Goal: Information Seeking & Learning: Learn about a topic

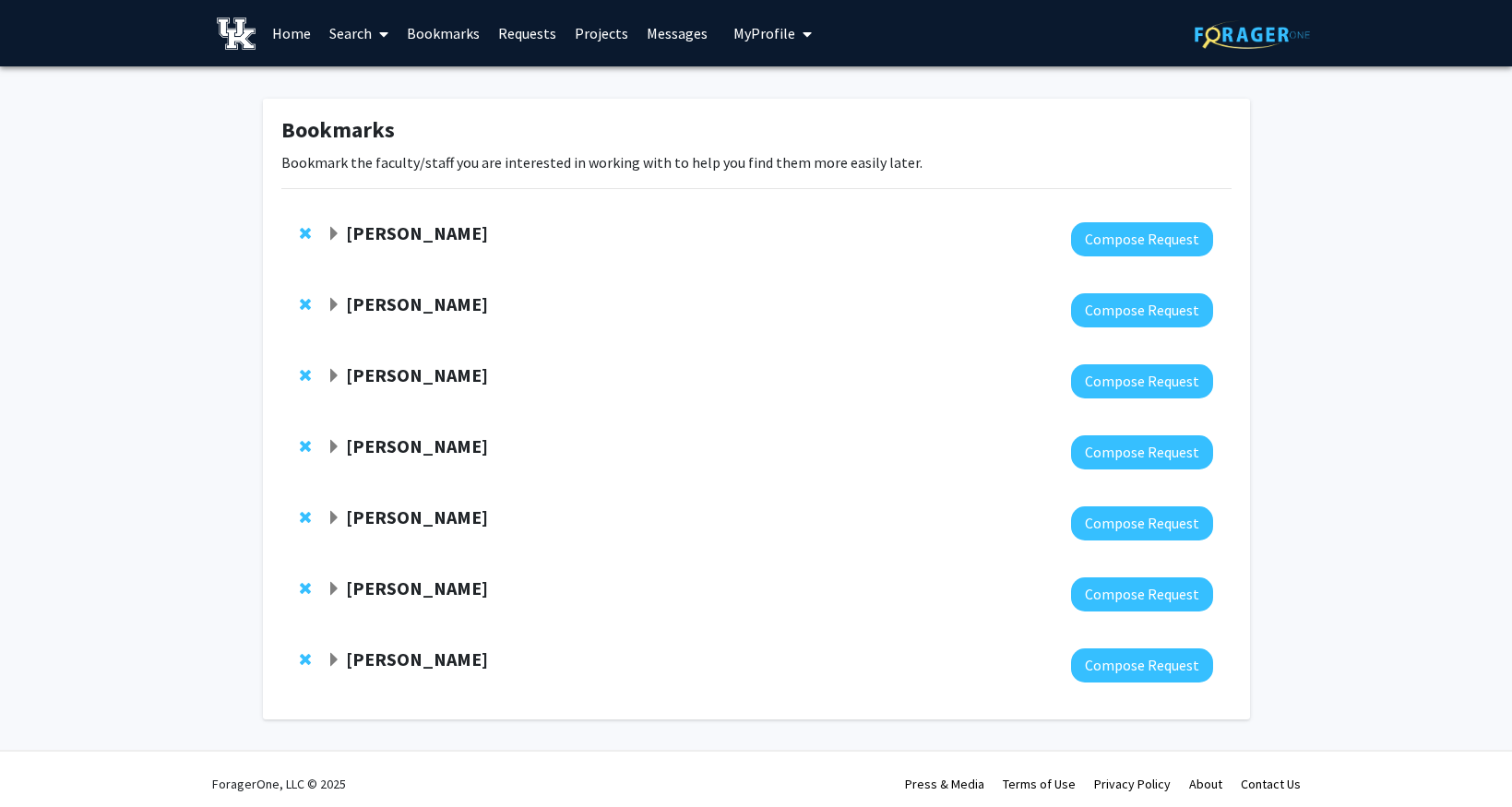
click at [465, 660] on strong "[PERSON_NAME]" at bounding box center [417, 659] width 142 height 23
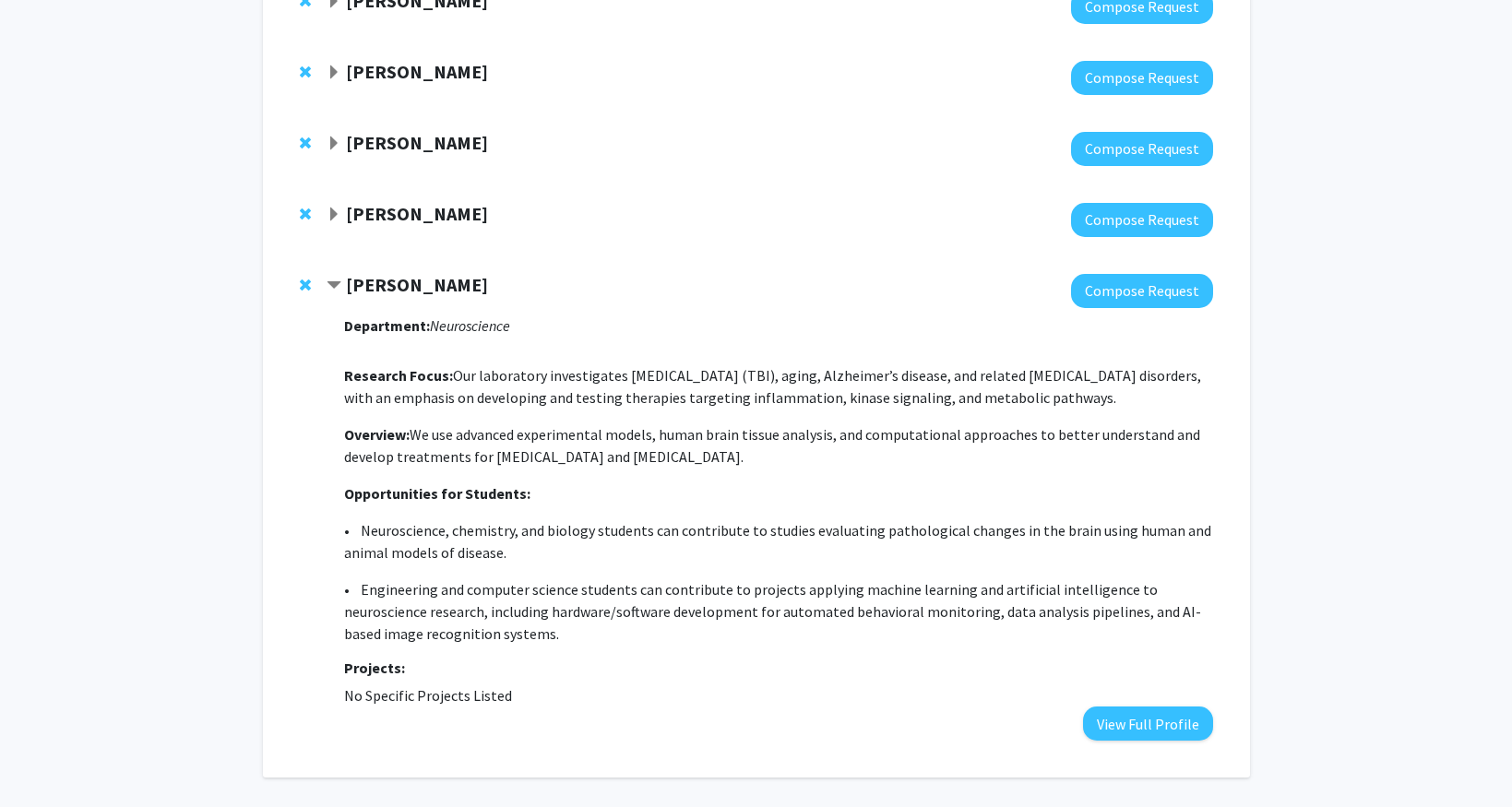
scroll to position [442, 0]
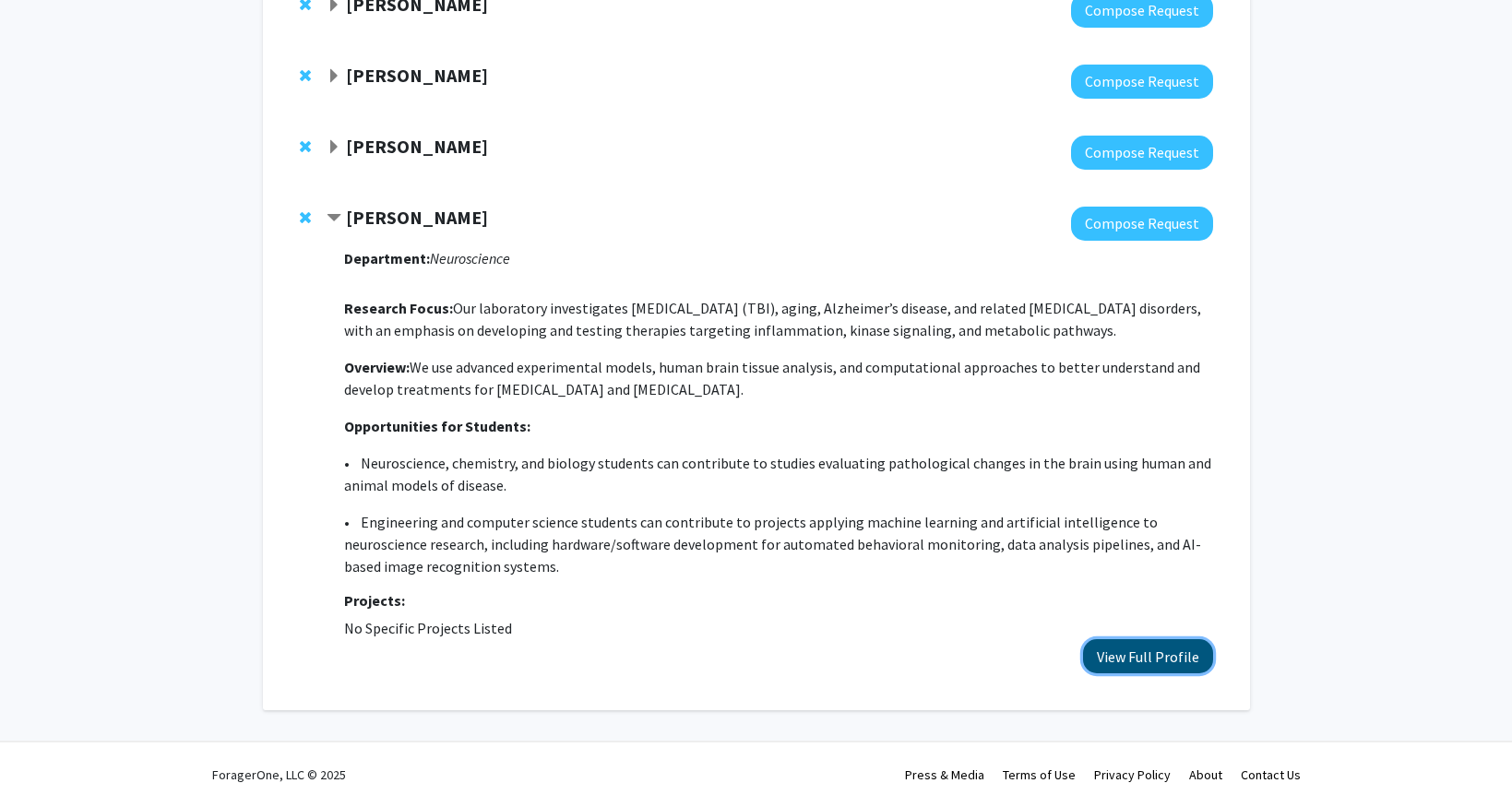
click at [1140, 659] on button "View Full Profile" at bounding box center [1147, 656] width 130 height 35
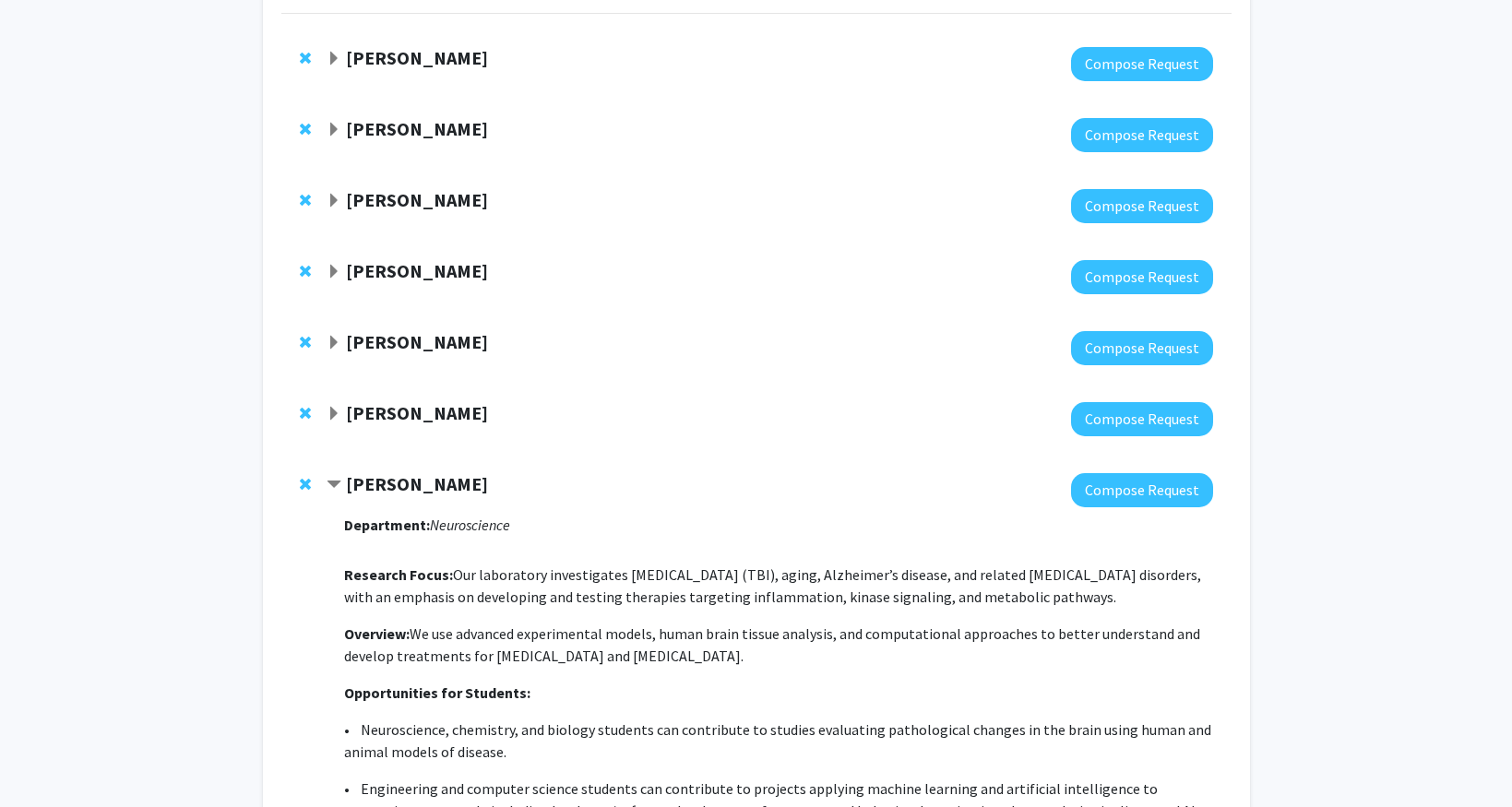
scroll to position [0, 0]
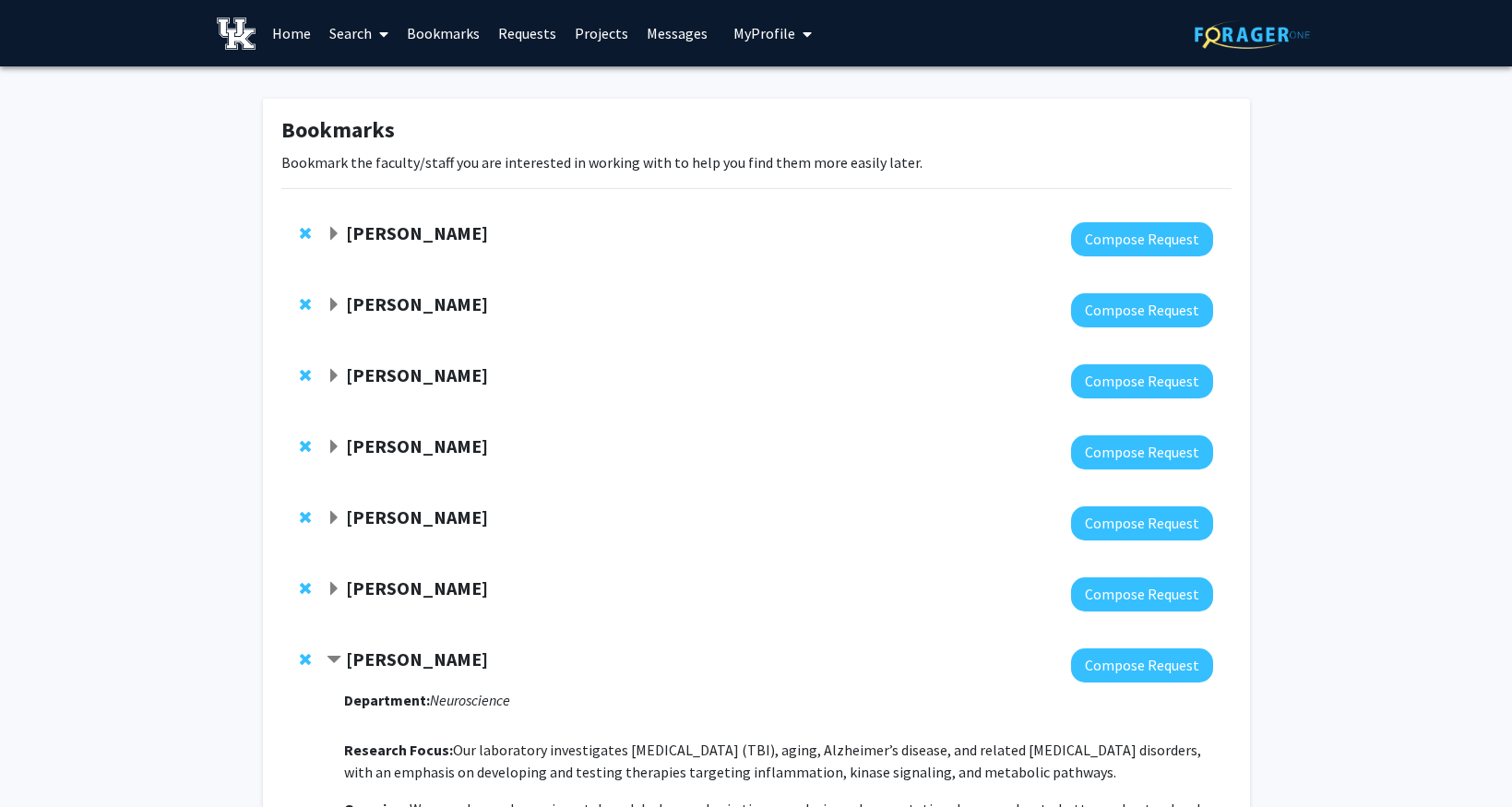
click at [742, 24] on span "My Profile" at bounding box center [764, 33] width 61 height 18
click at [797, 95] on span "[PERSON_NAME]" at bounding box center [848, 86] width 111 height 20
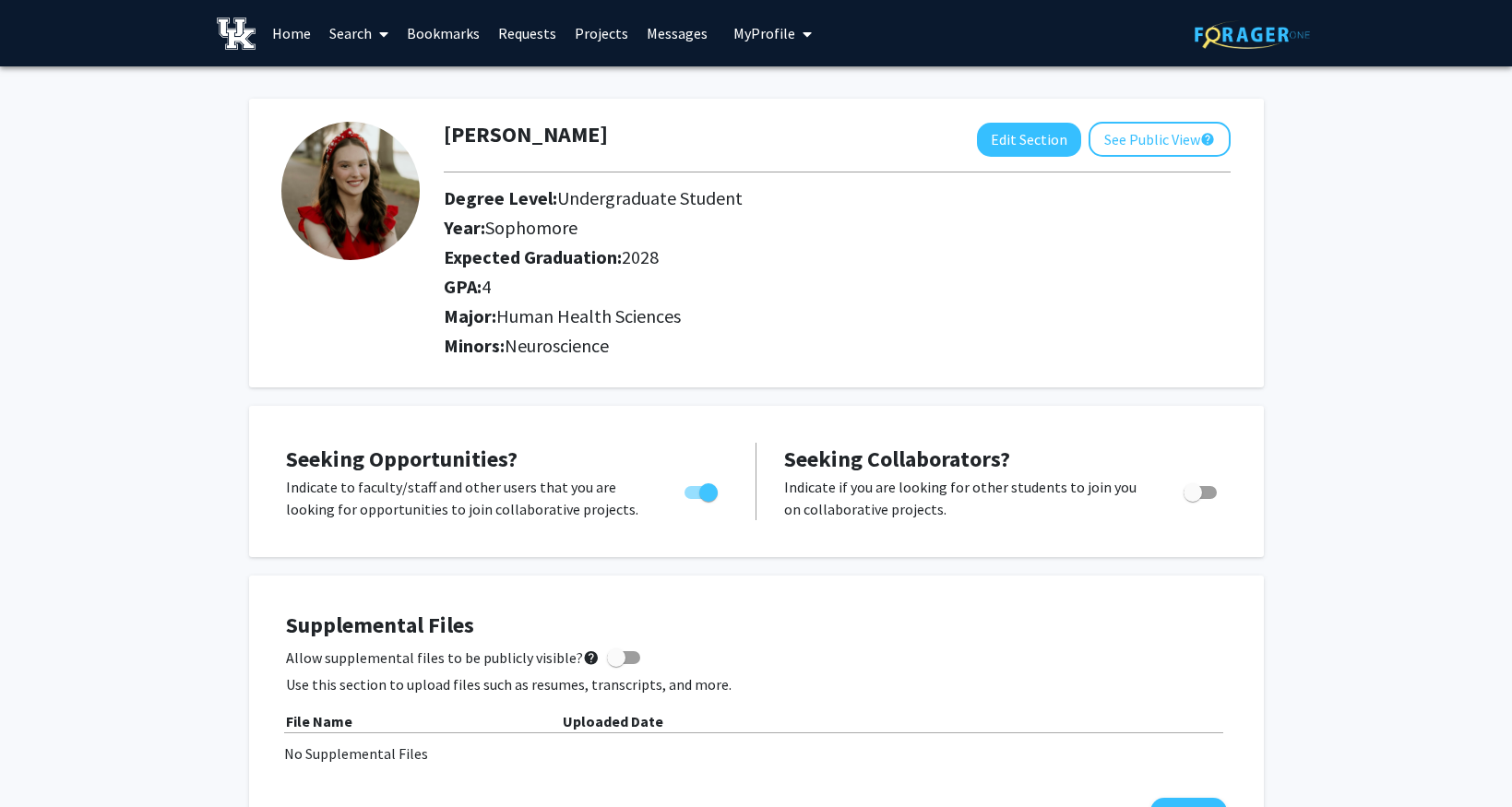
click at [359, 27] on link "Search" at bounding box center [358, 33] width 78 height 64
click at [1176, 132] on button "See Public View help" at bounding box center [1159, 139] width 142 height 35
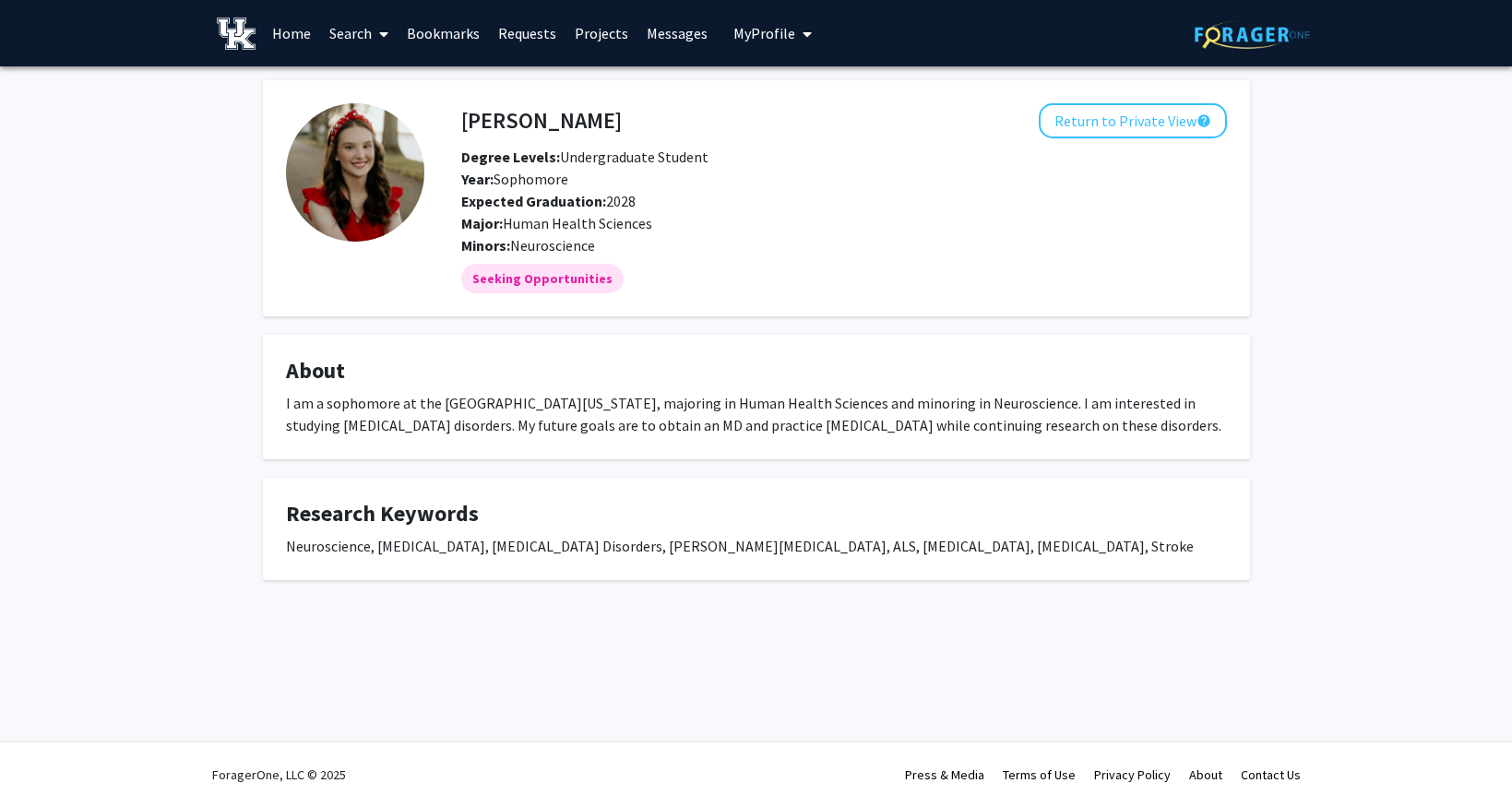
click at [365, 29] on link "Search" at bounding box center [358, 33] width 78 height 64
click at [394, 121] on span "Students" at bounding box center [376, 122] width 112 height 37
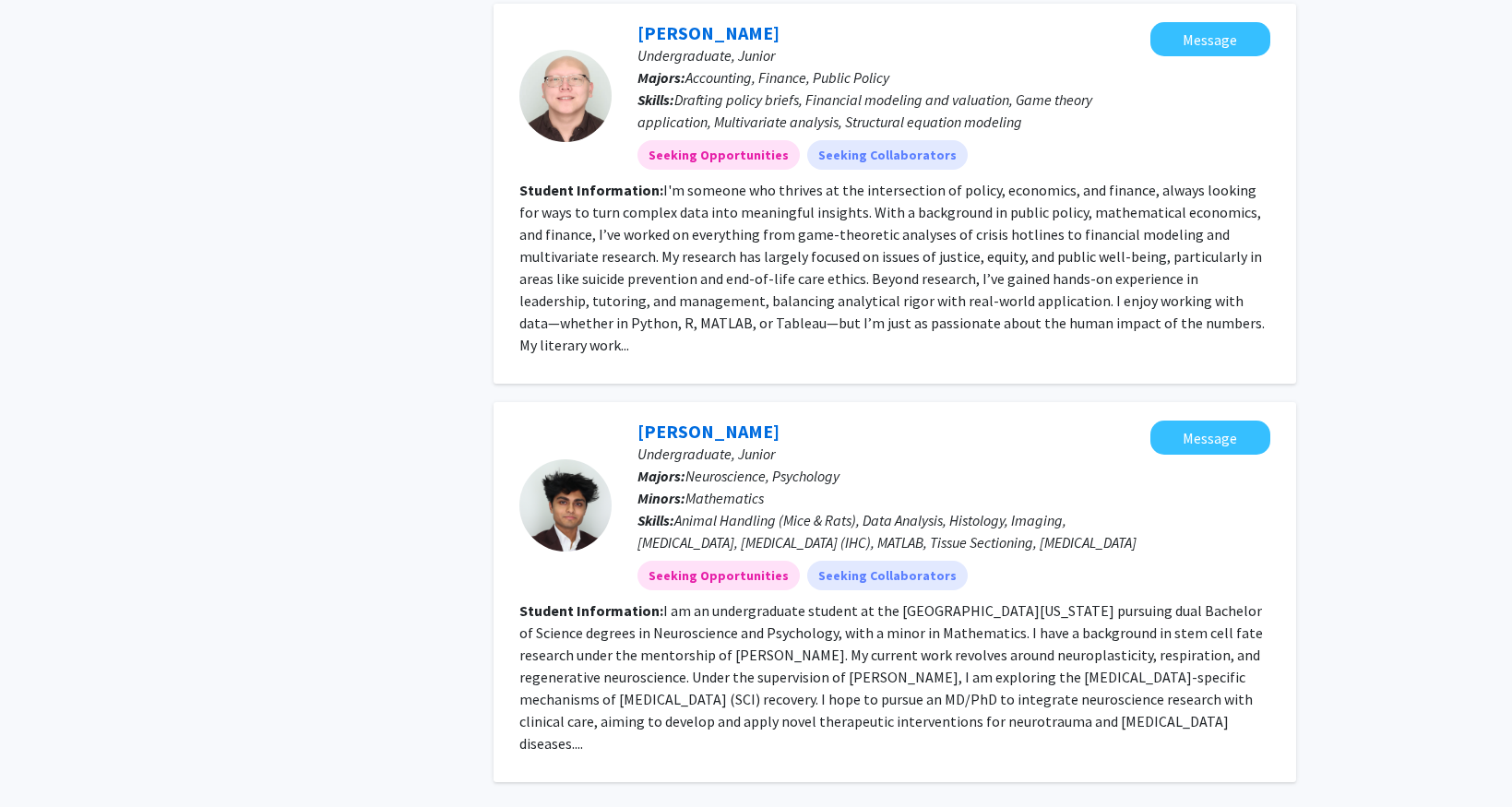
scroll to position [3998, 0]
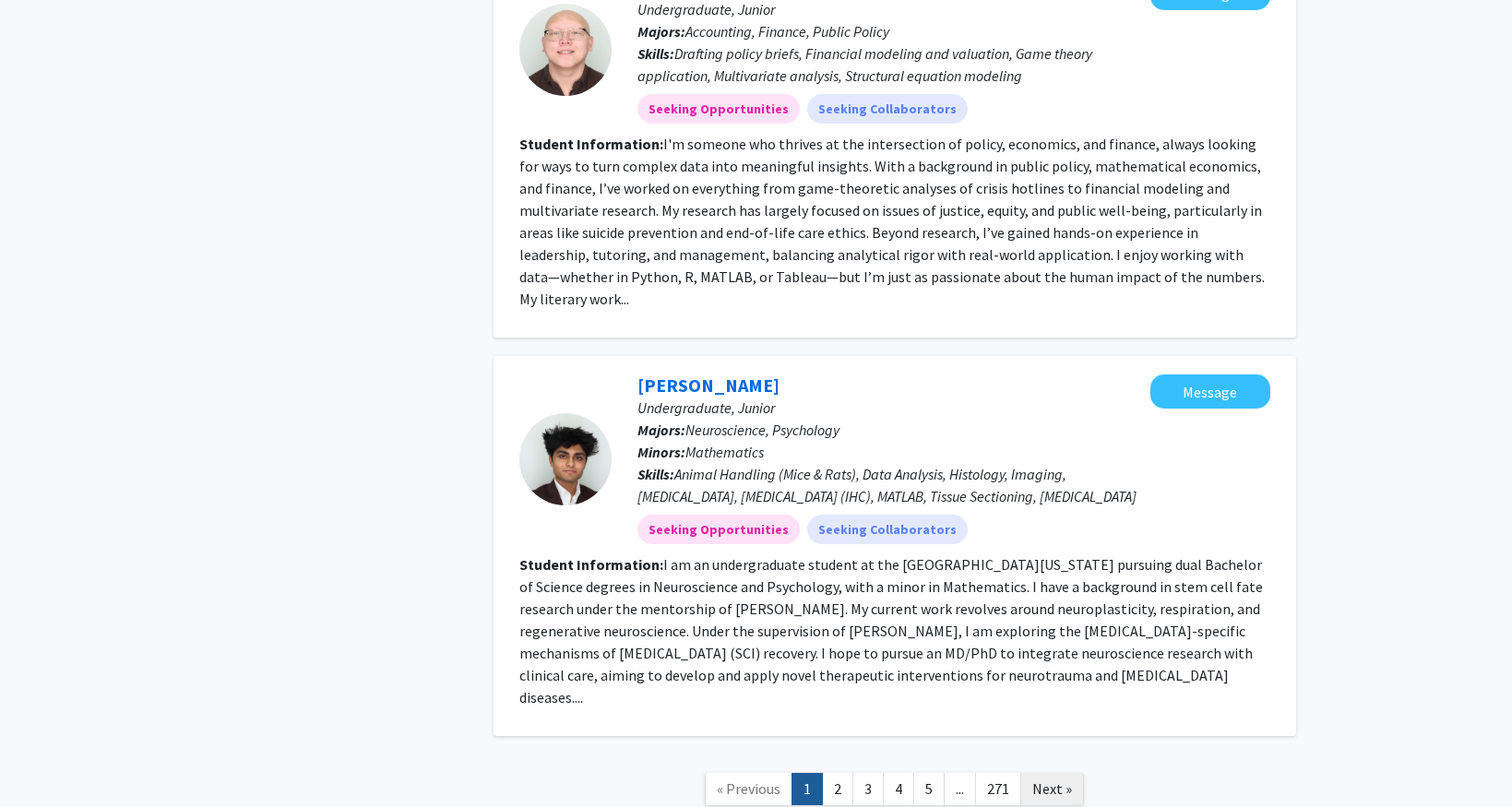
click at [1056, 779] on span "Next »" at bounding box center [1051, 788] width 39 height 18
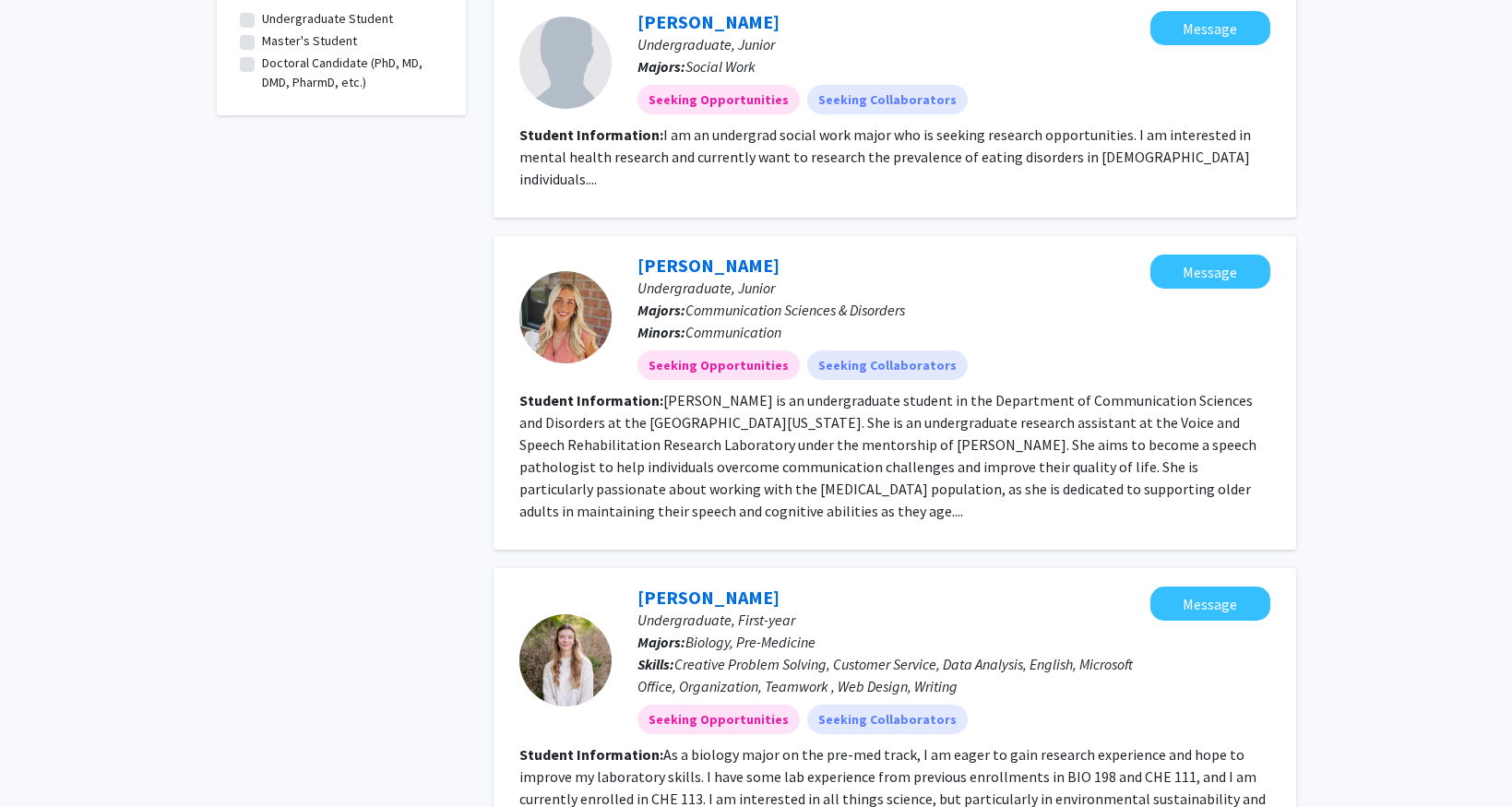
scroll to position [2243, 0]
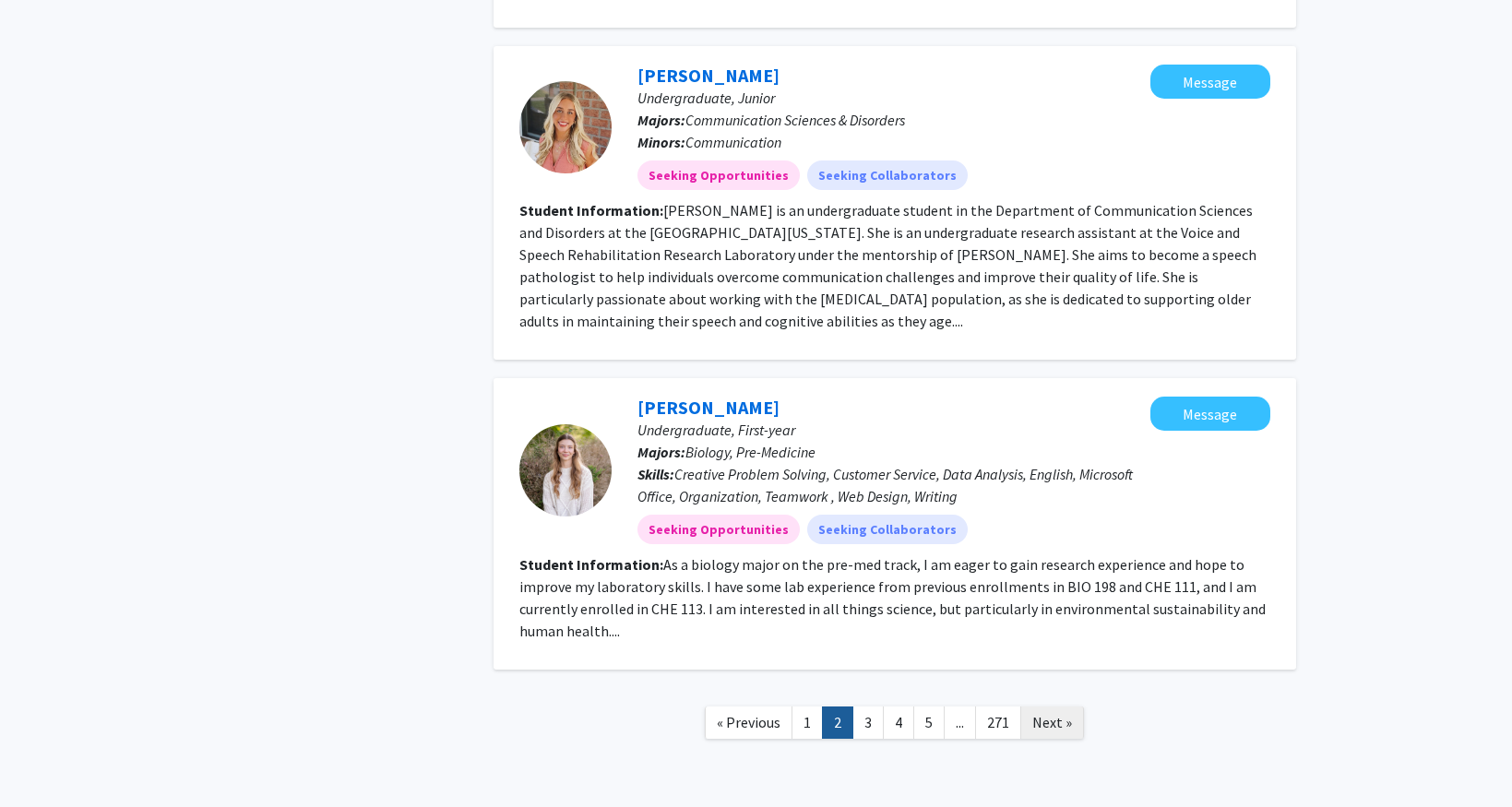
click at [1061, 706] on link "Next »" at bounding box center [1052, 722] width 63 height 33
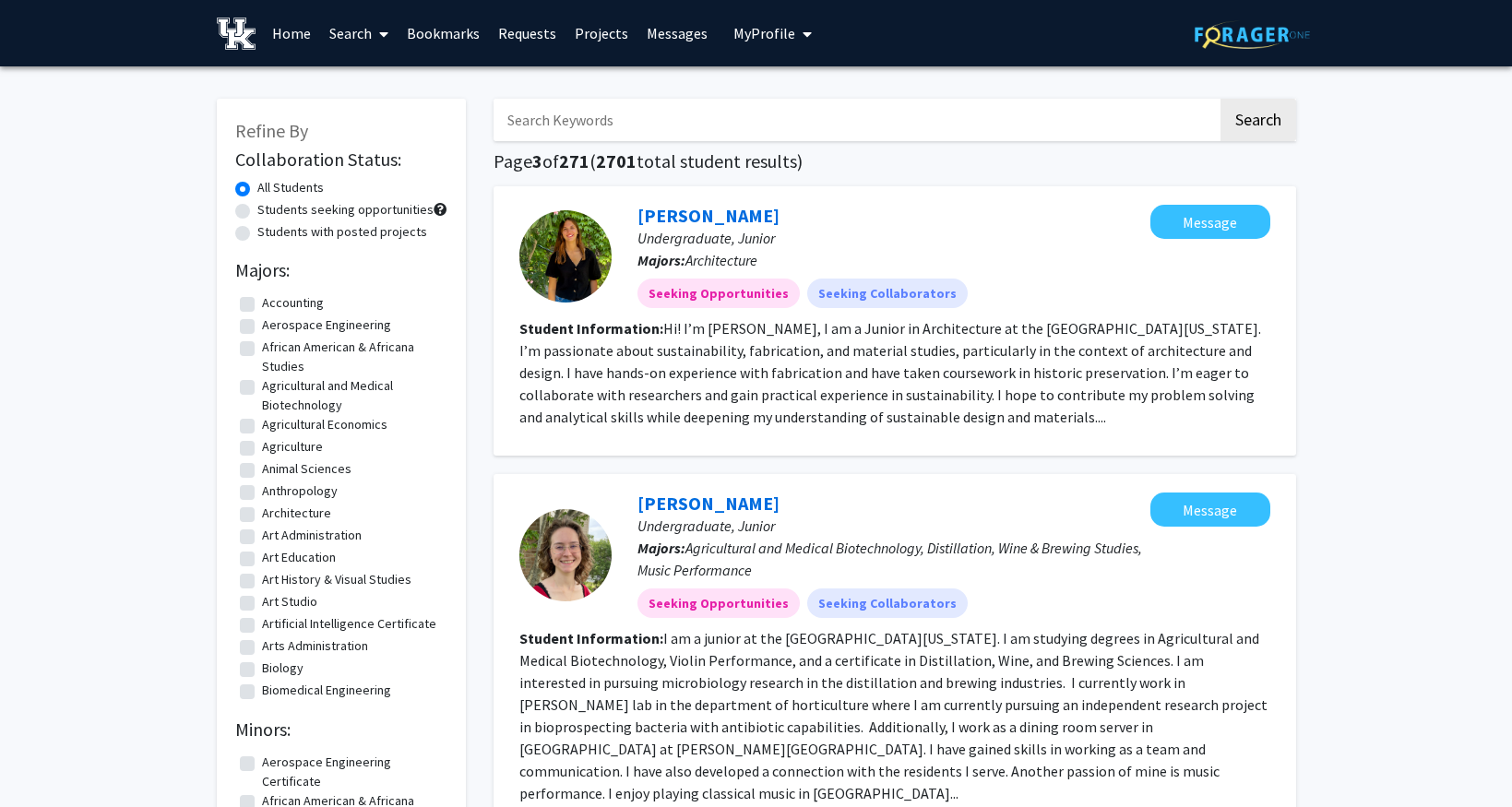
click at [700, 127] on input "Search Keywords" at bounding box center [856, 120] width 724 height 42
type input "caroline keltner"
click at [1220, 99] on button "Search" at bounding box center [1257, 120] width 76 height 42
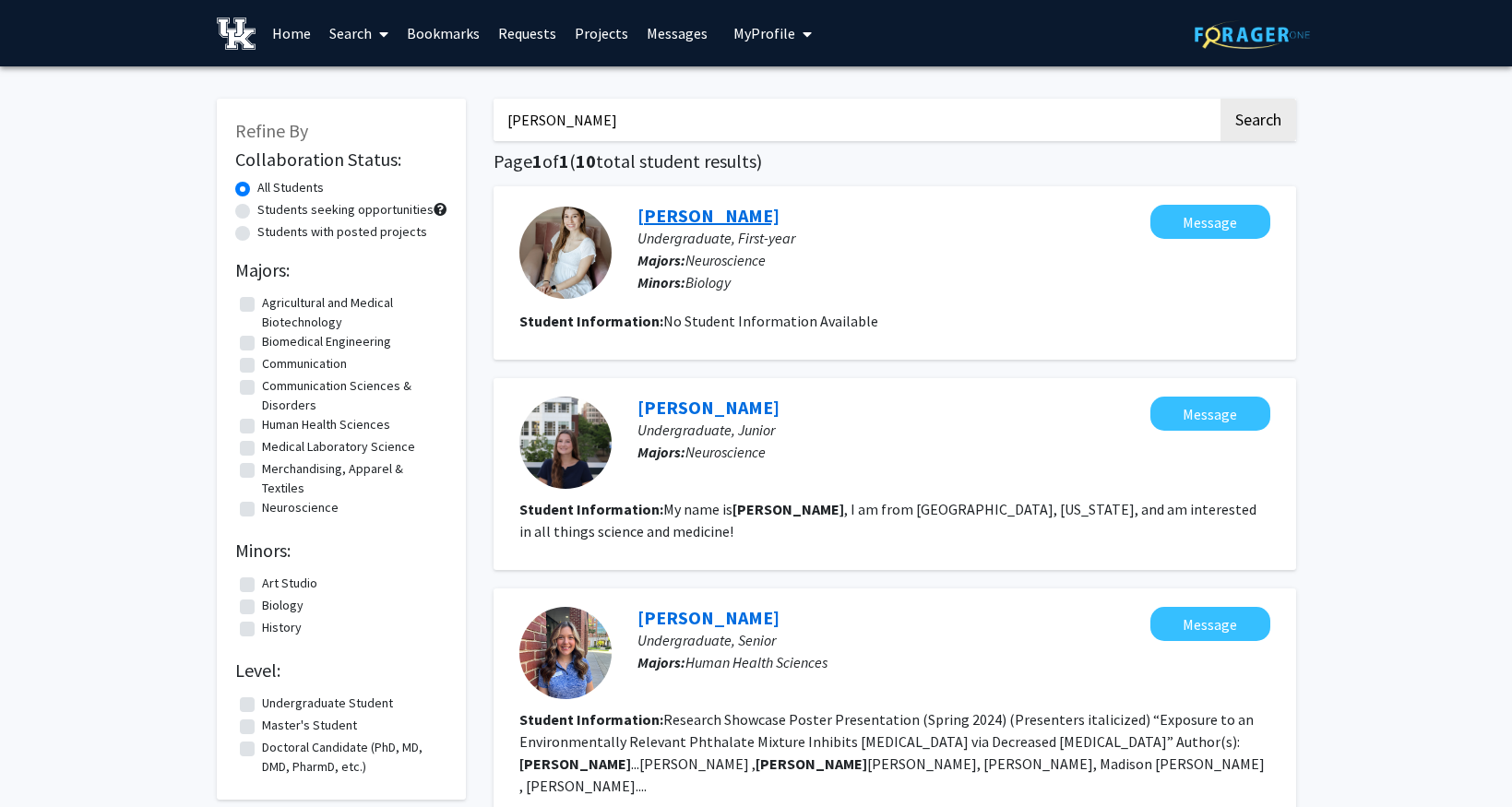
click at [685, 209] on link "Caroline Keltner" at bounding box center [708, 215] width 142 height 23
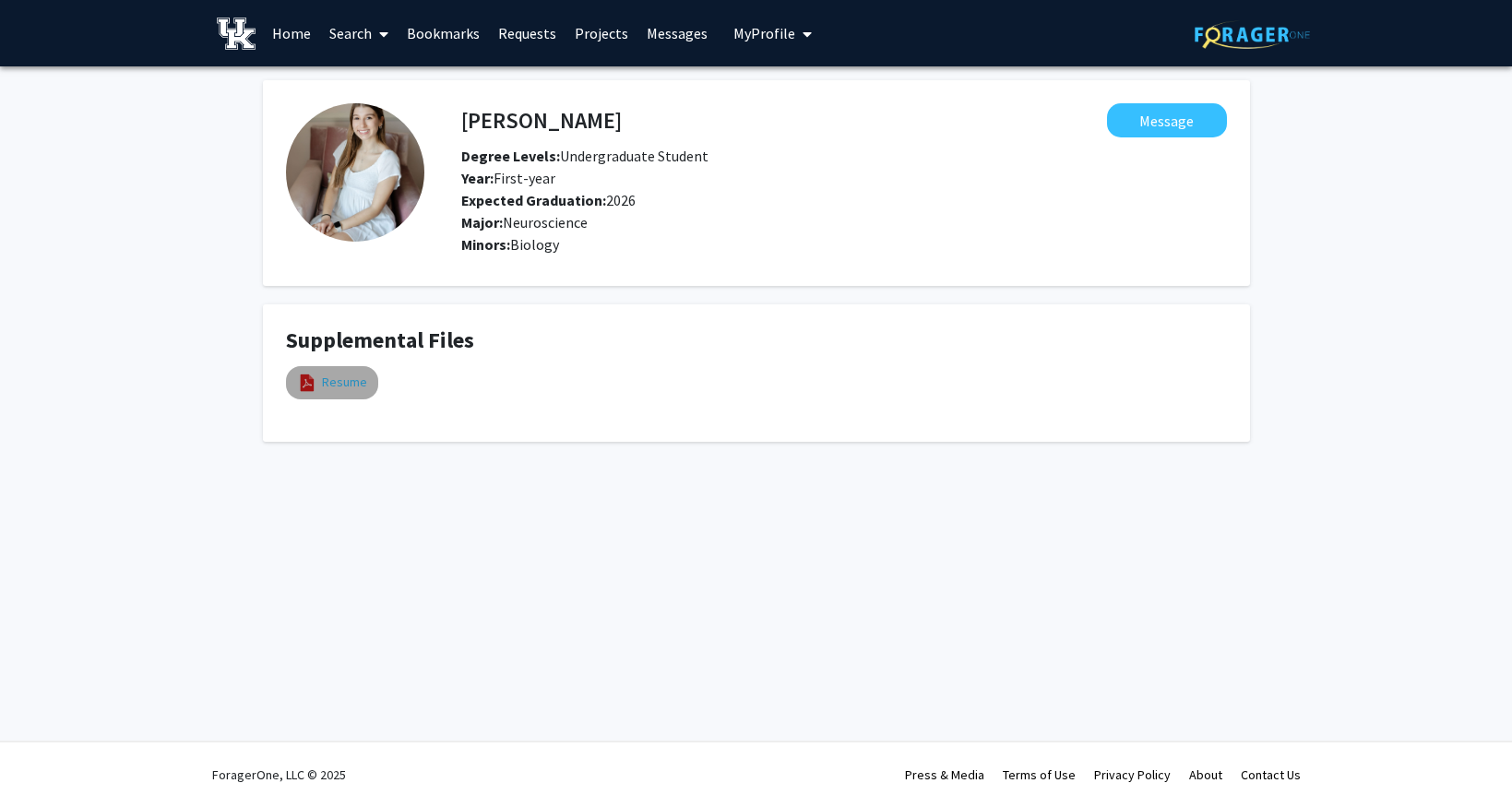
click at [349, 381] on link "Resume" at bounding box center [344, 382] width 45 height 19
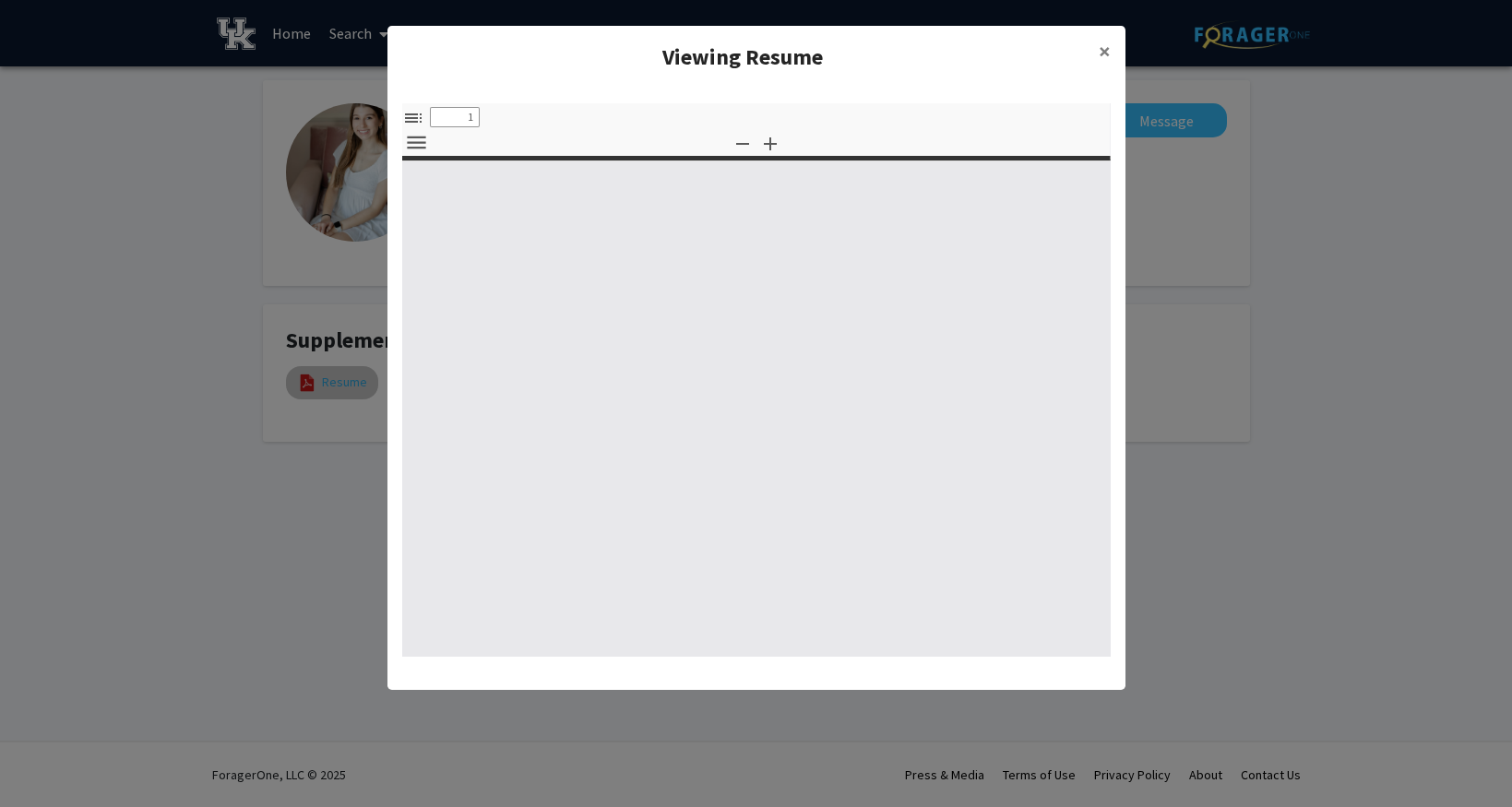
select select "custom"
type input "0"
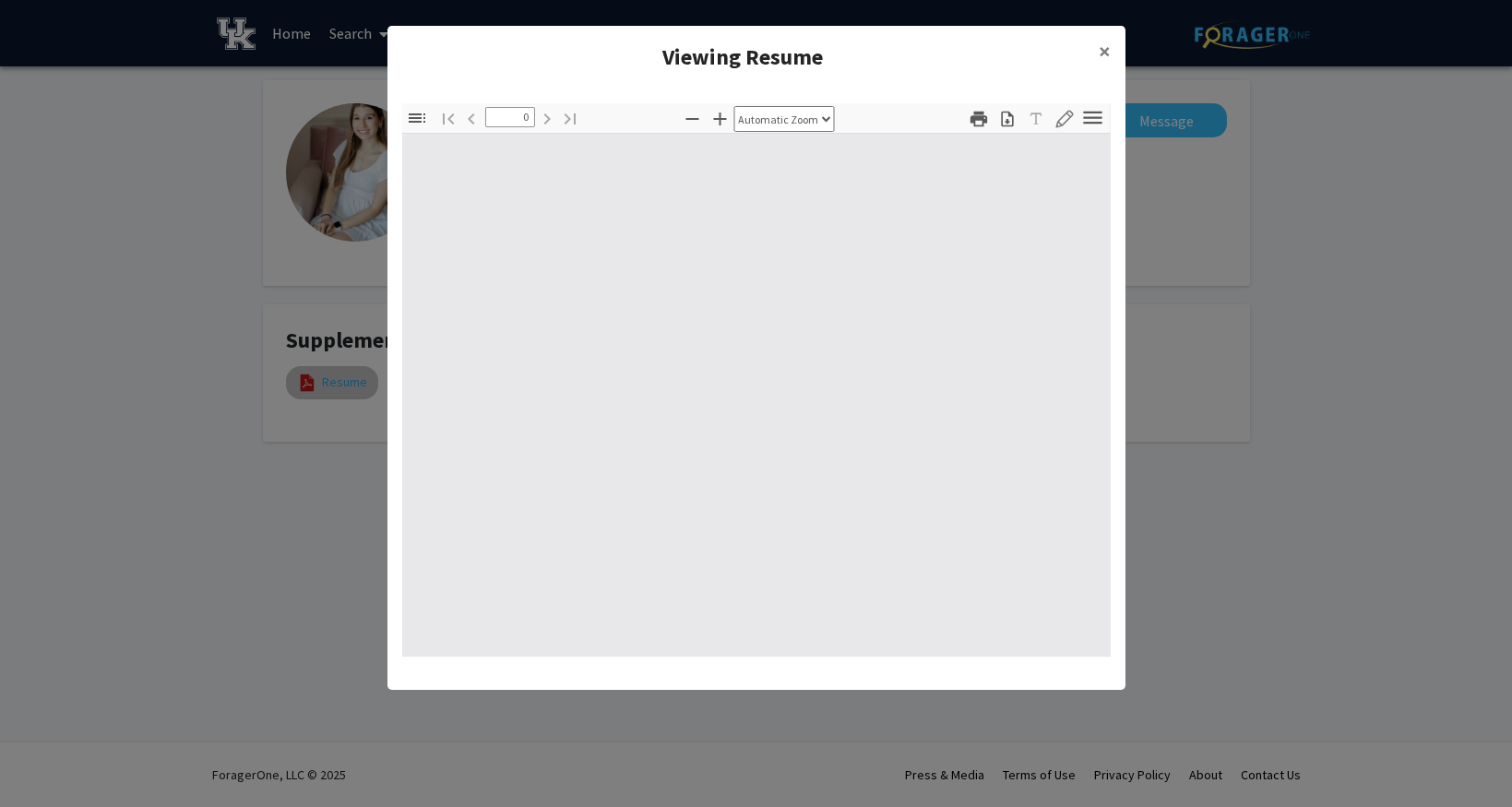
select select "custom"
type input "1"
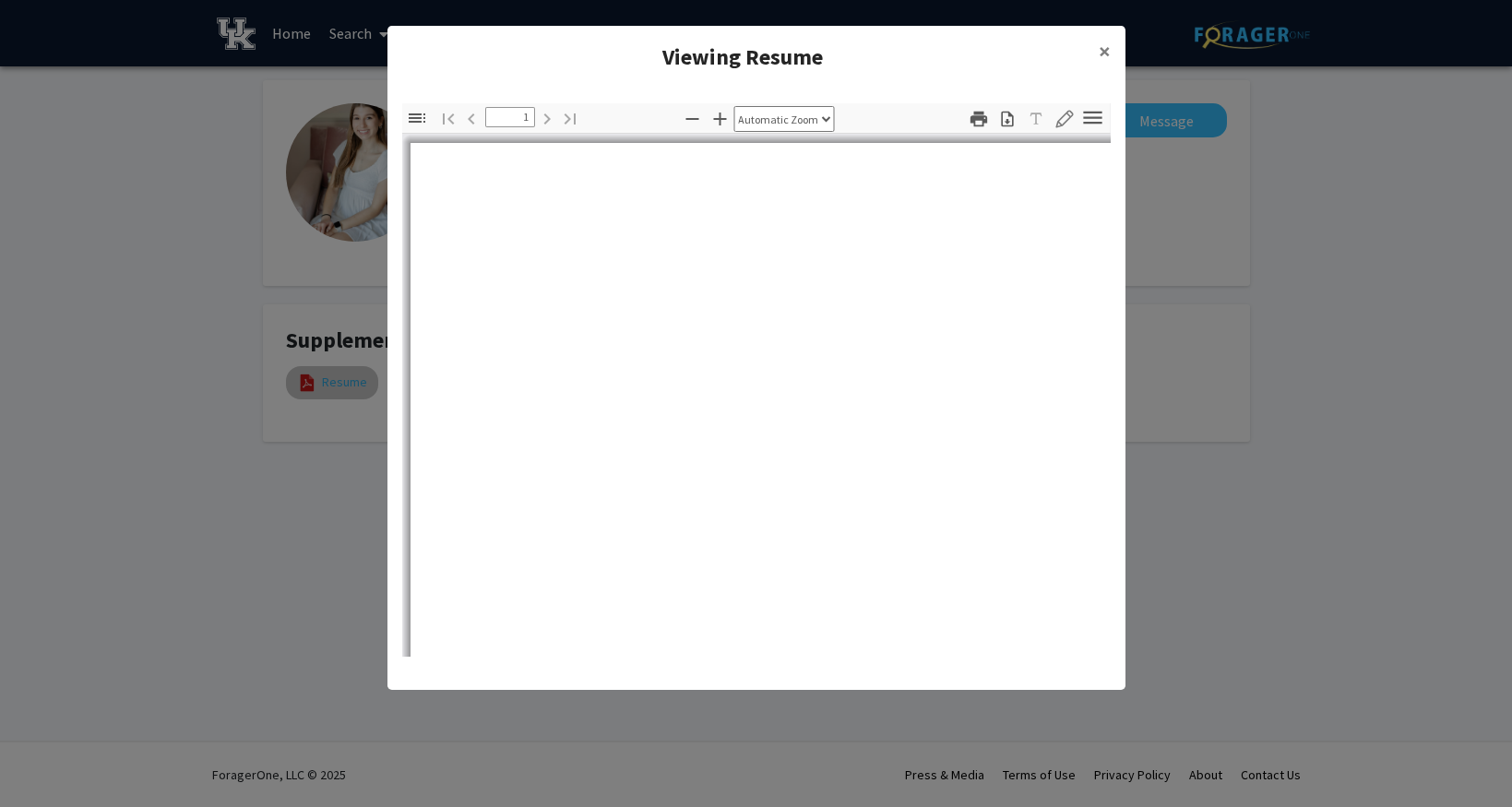
select select "auto"
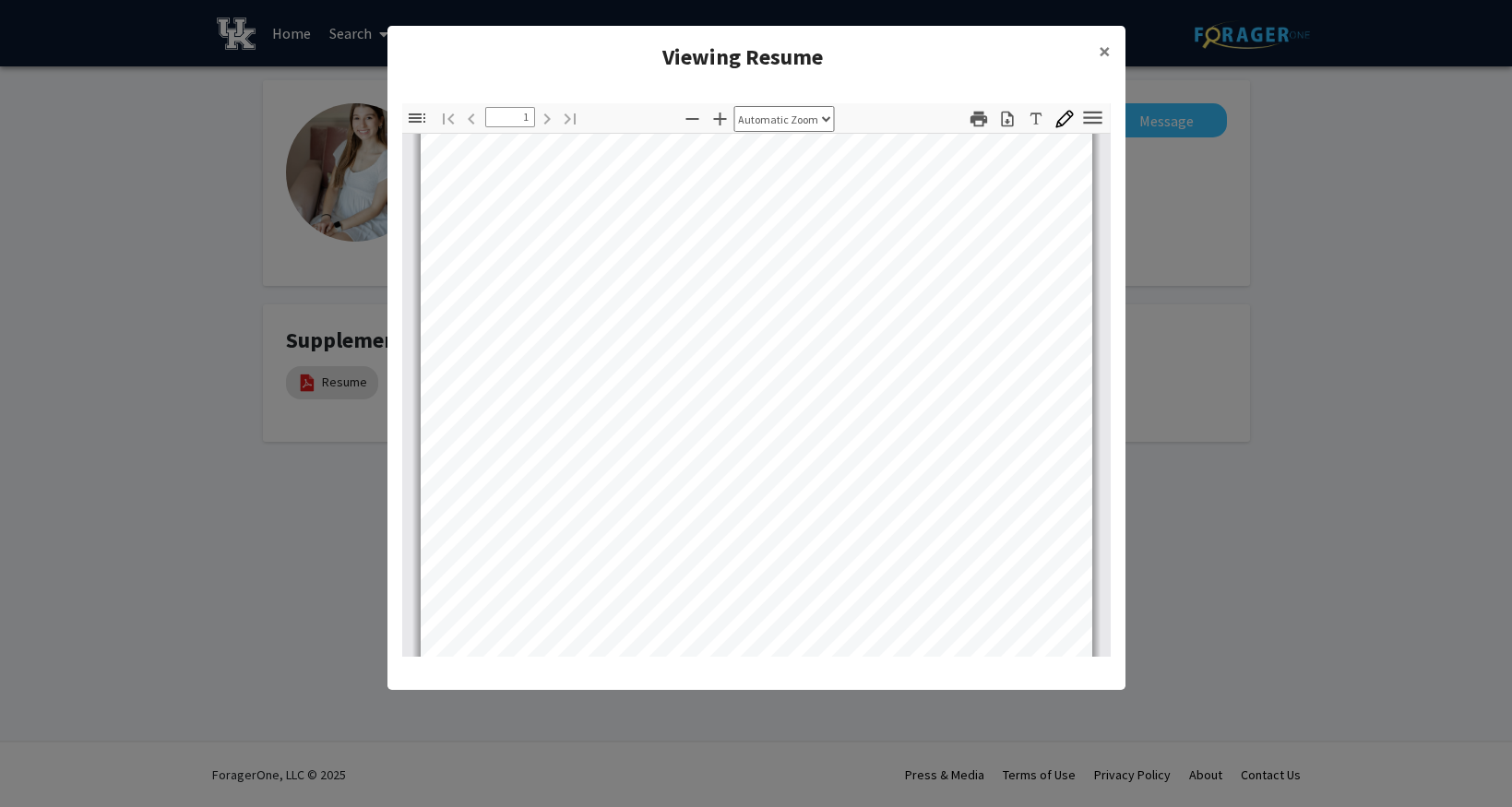
scroll to position [363, 0]
click at [1109, 51] on span "×" at bounding box center [1104, 51] width 12 height 29
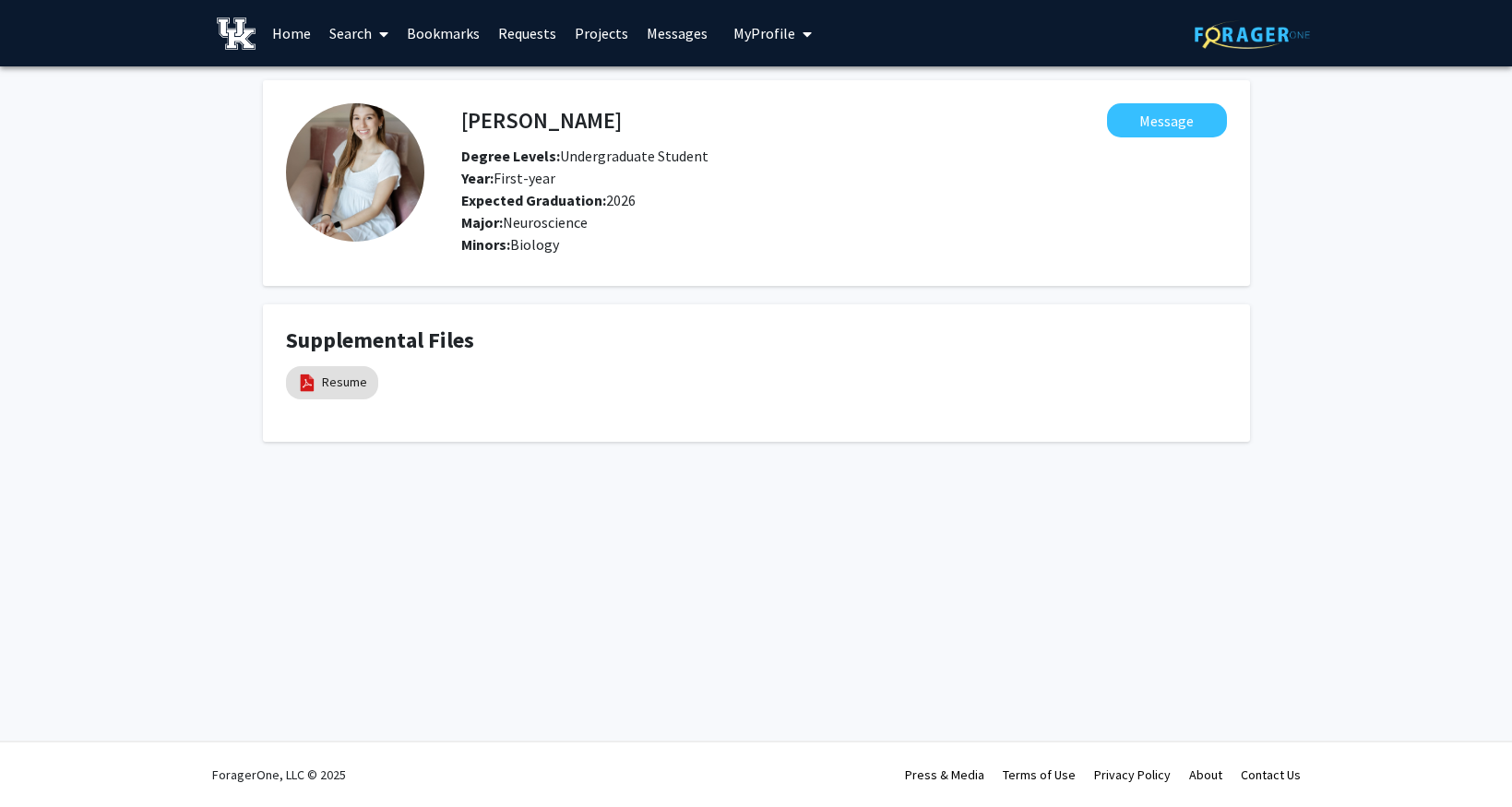
click at [358, 33] on link "Search" at bounding box center [358, 33] width 78 height 64
click at [391, 114] on span "Students" at bounding box center [376, 122] width 112 height 37
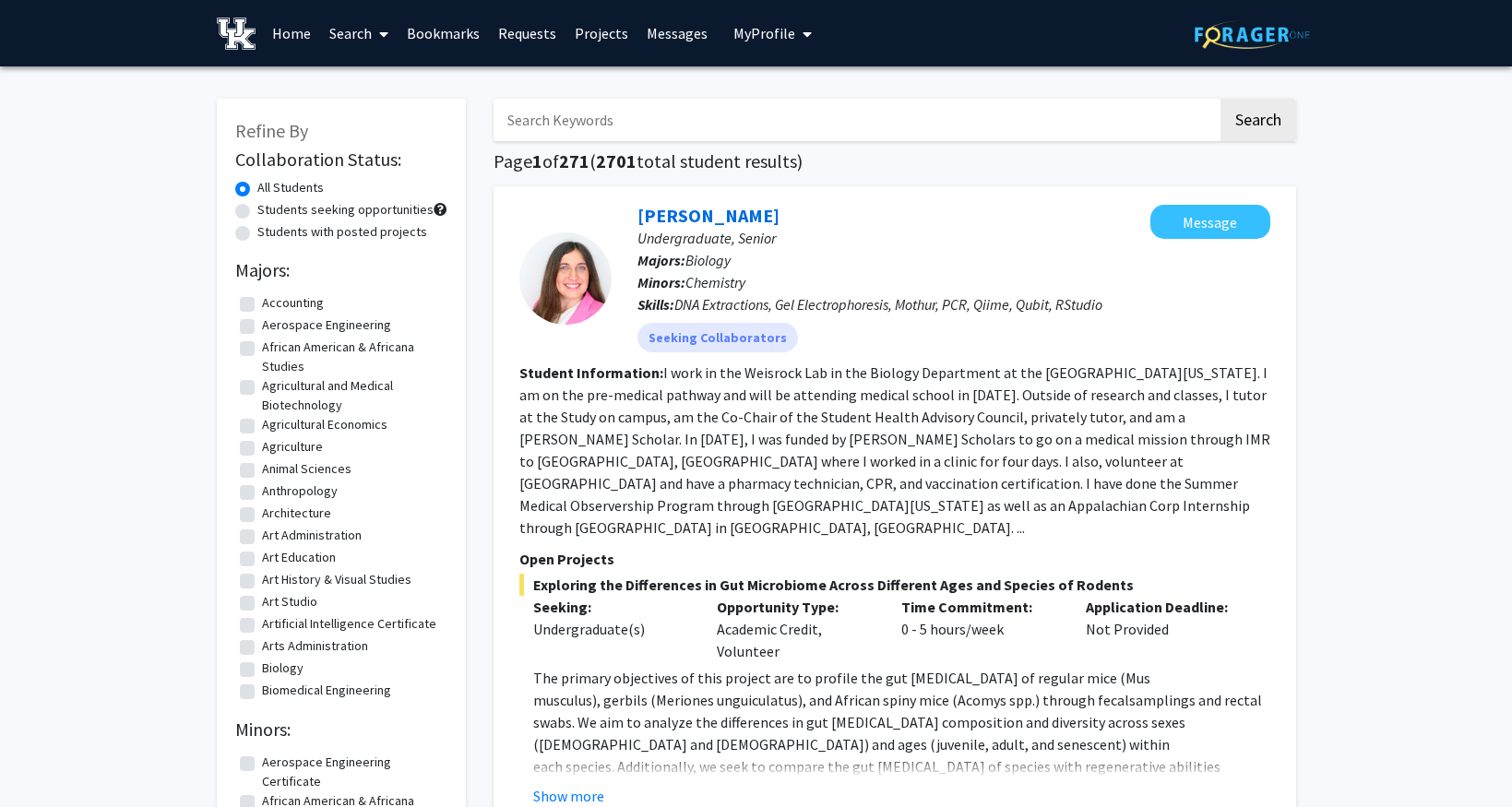
click at [608, 127] on input "Search Keywords" at bounding box center [856, 120] width 724 height 42
click at [1220, 99] on button "Search" at bounding box center [1257, 120] width 76 height 42
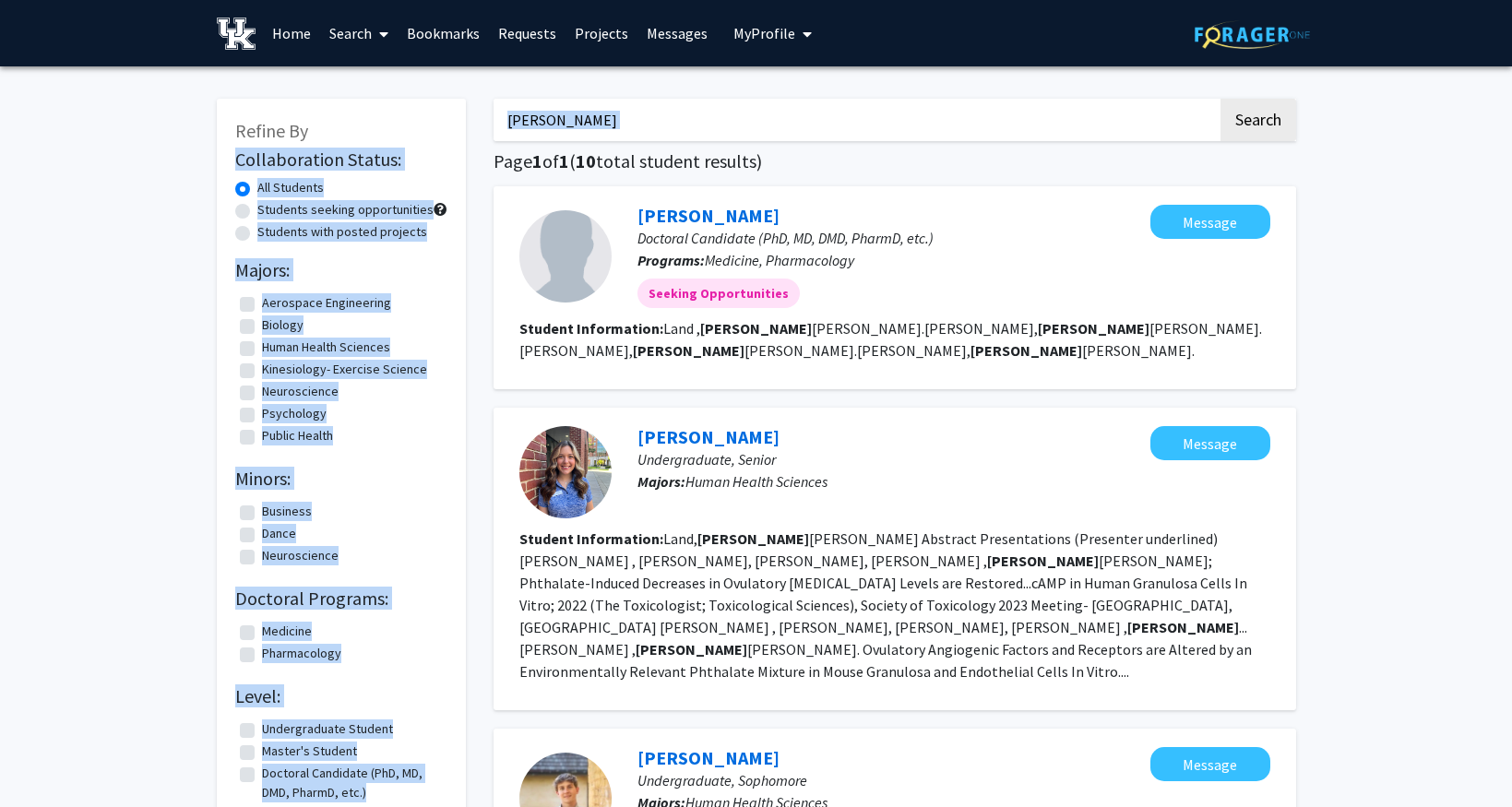
drag, startPoint x: 622, startPoint y: 144, endPoint x: 476, endPoint y: 140, distance: 146.1
click at [750, 137] on input "haven patrick" at bounding box center [856, 120] width 724 height 42
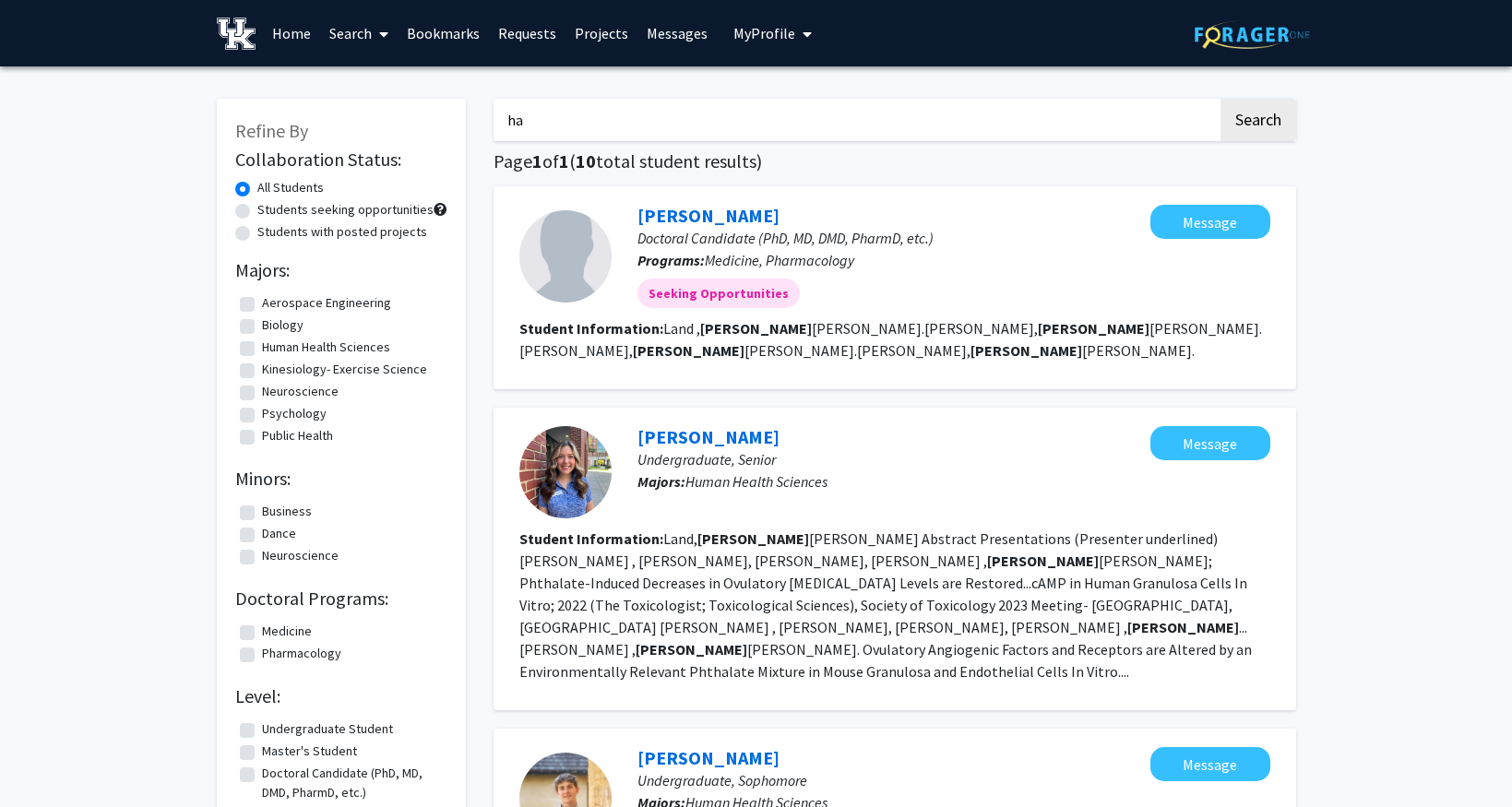
type input "h"
type input "eden anderson"
click at [1220, 99] on button "Search" at bounding box center [1257, 120] width 76 height 42
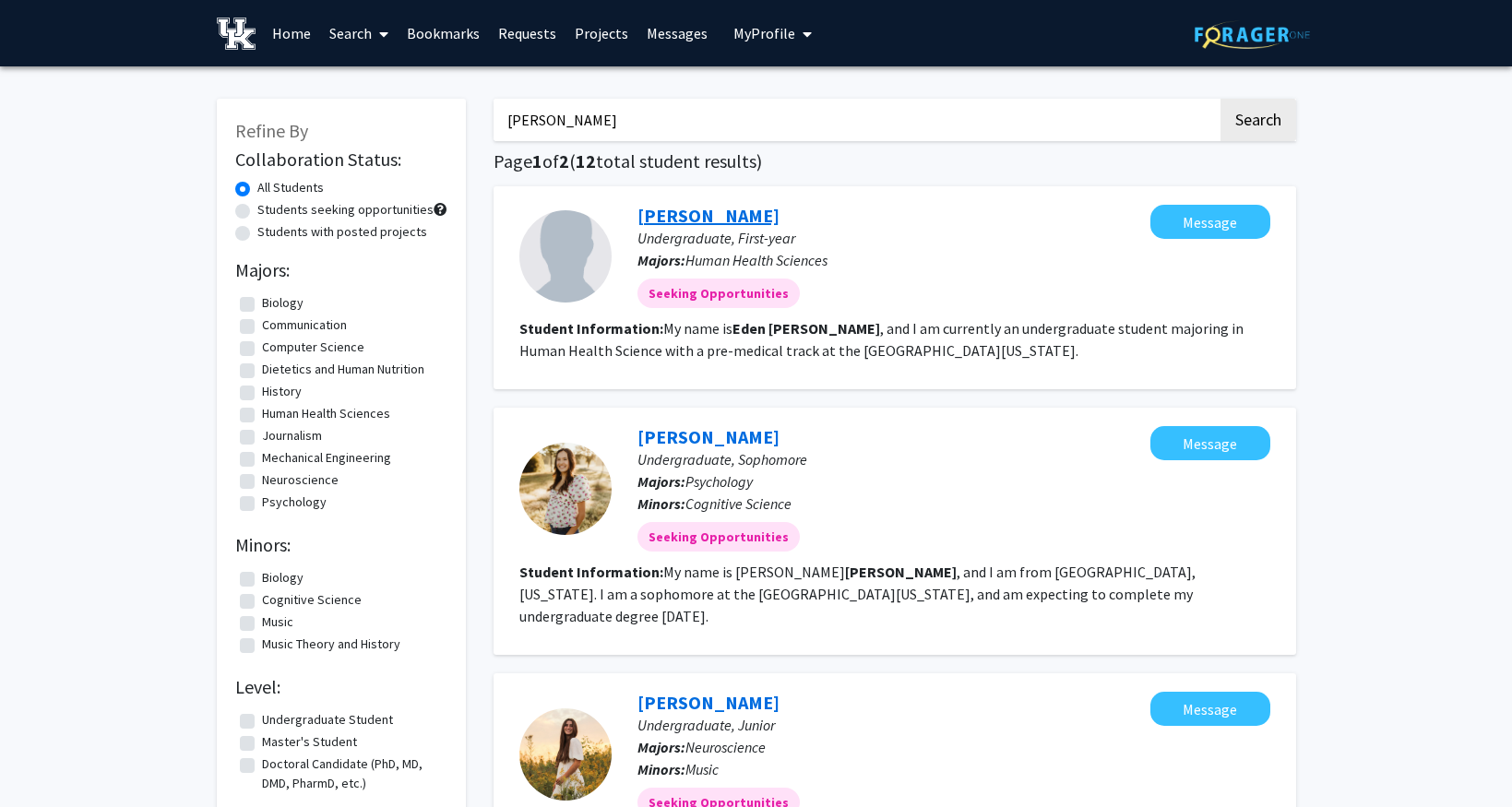
click at [730, 214] on link "Eden Anderson" at bounding box center [708, 215] width 142 height 23
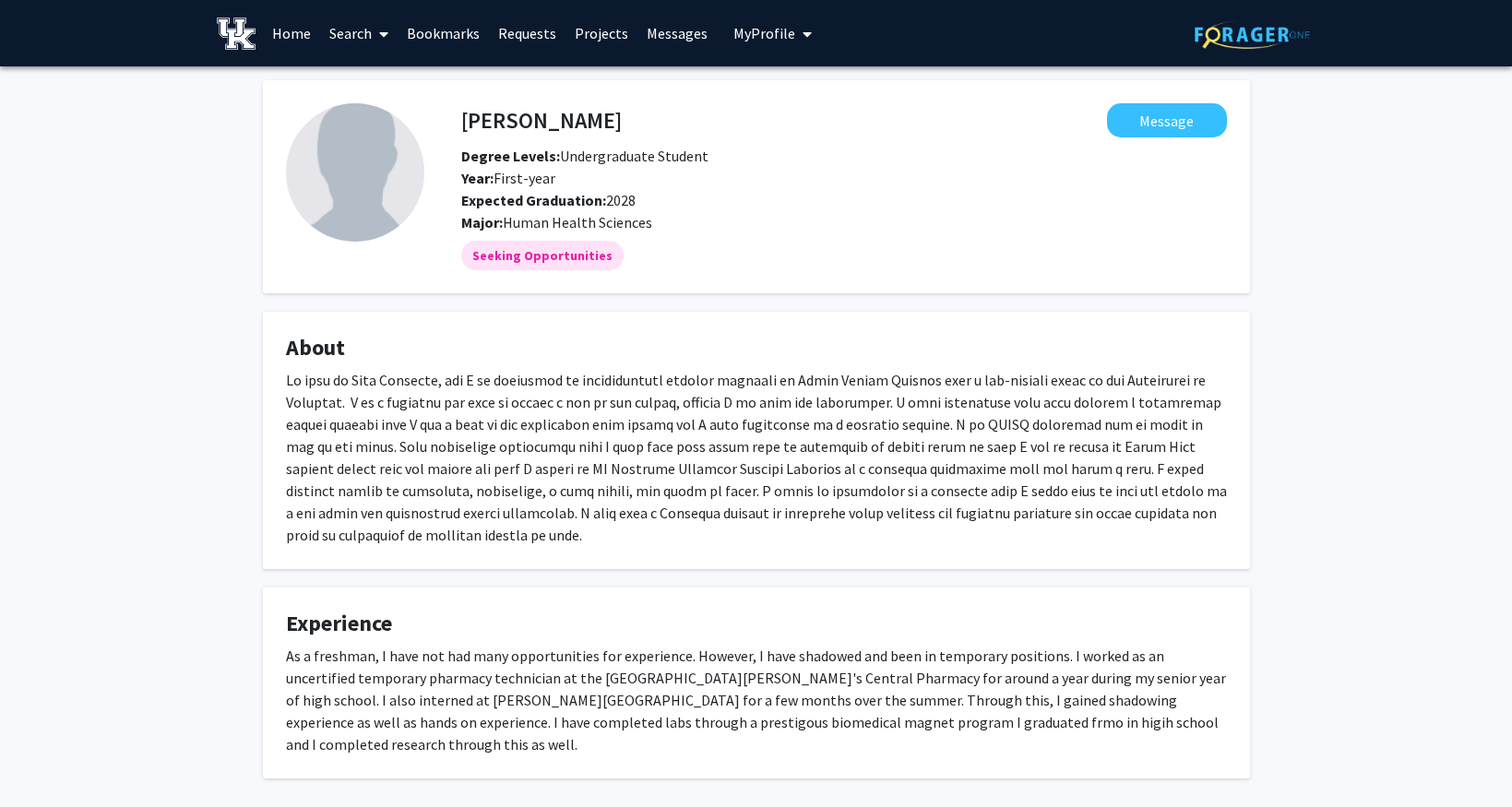
click at [350, 24] on link "Search" at bounding box center [358, 33] width 78 height 64
click at [372, 81] on span "Faculty/Staff" at bounding box center [387, 85] width 135 height 37
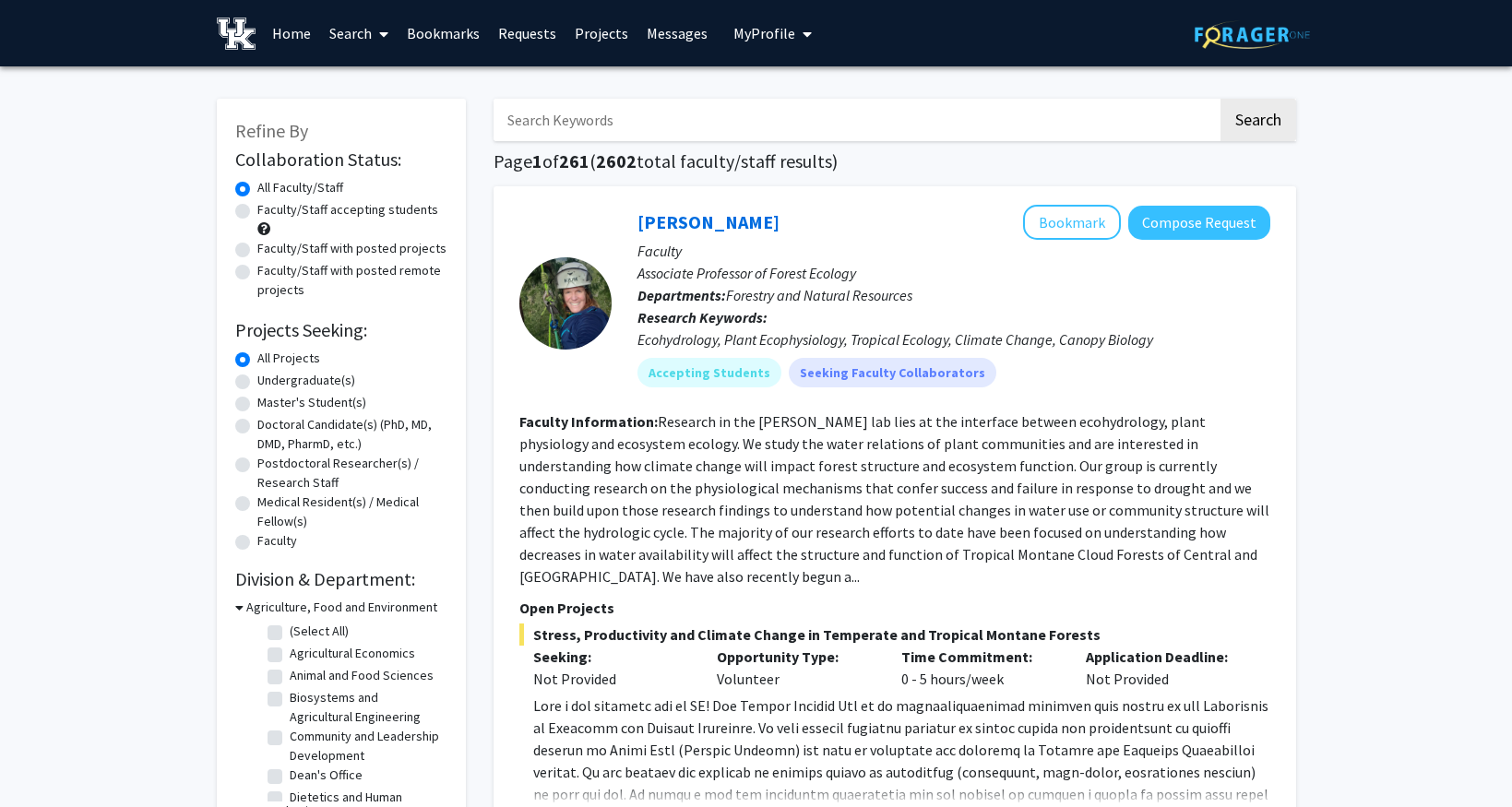
click at [380, 38] on icon at bounding box center [384, 34] width 10 height 14
click at [390, 113] on span "Students" at bounding box center [376, 122] width 112 height 37
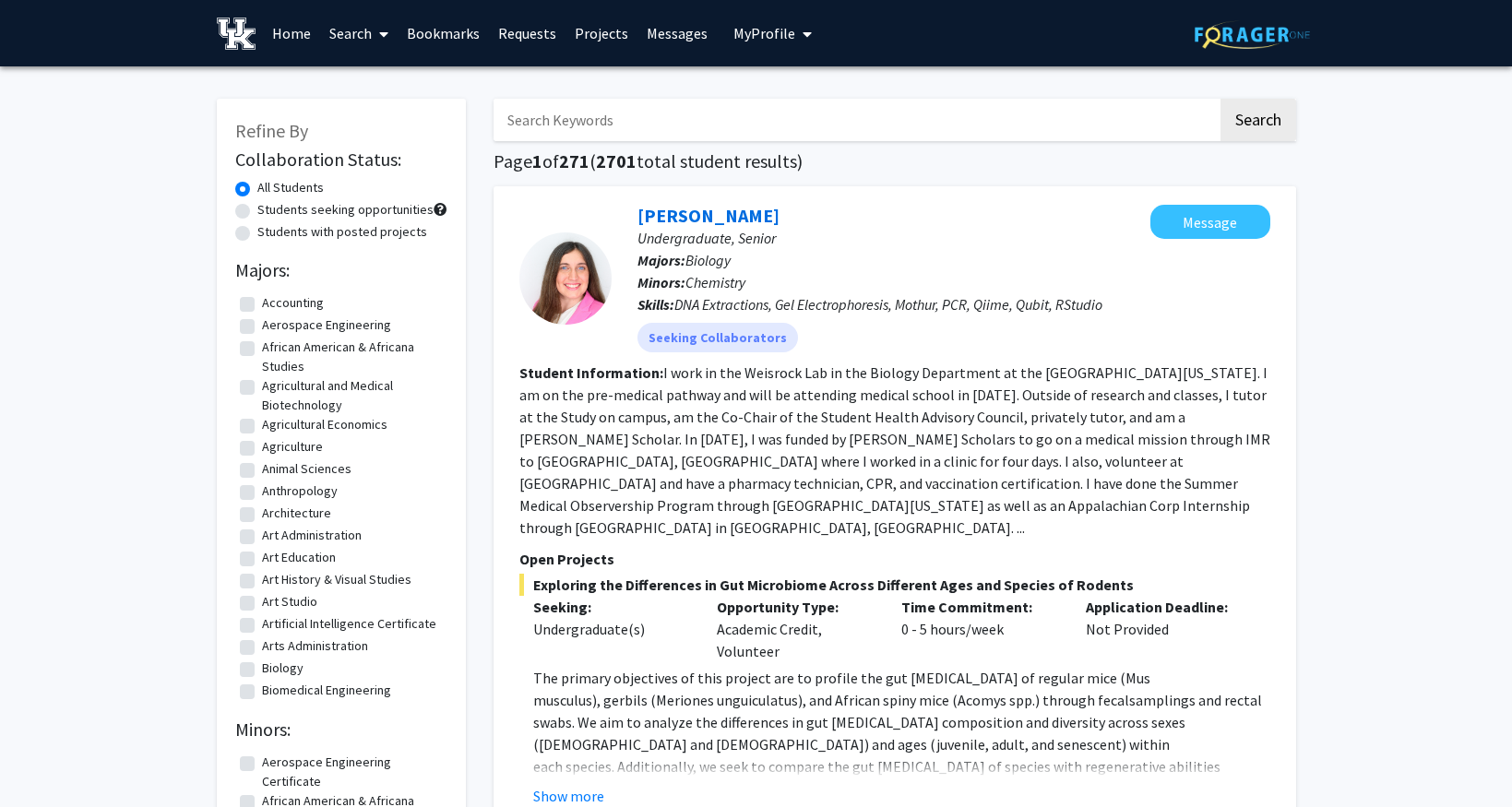
click at [663, 126] on input "Search Keywords" at bounding box center [856, 120] width 724 height 42
click at [1220, 99] on button "Search" at bounding box center [1257, 120] width 76 height 42
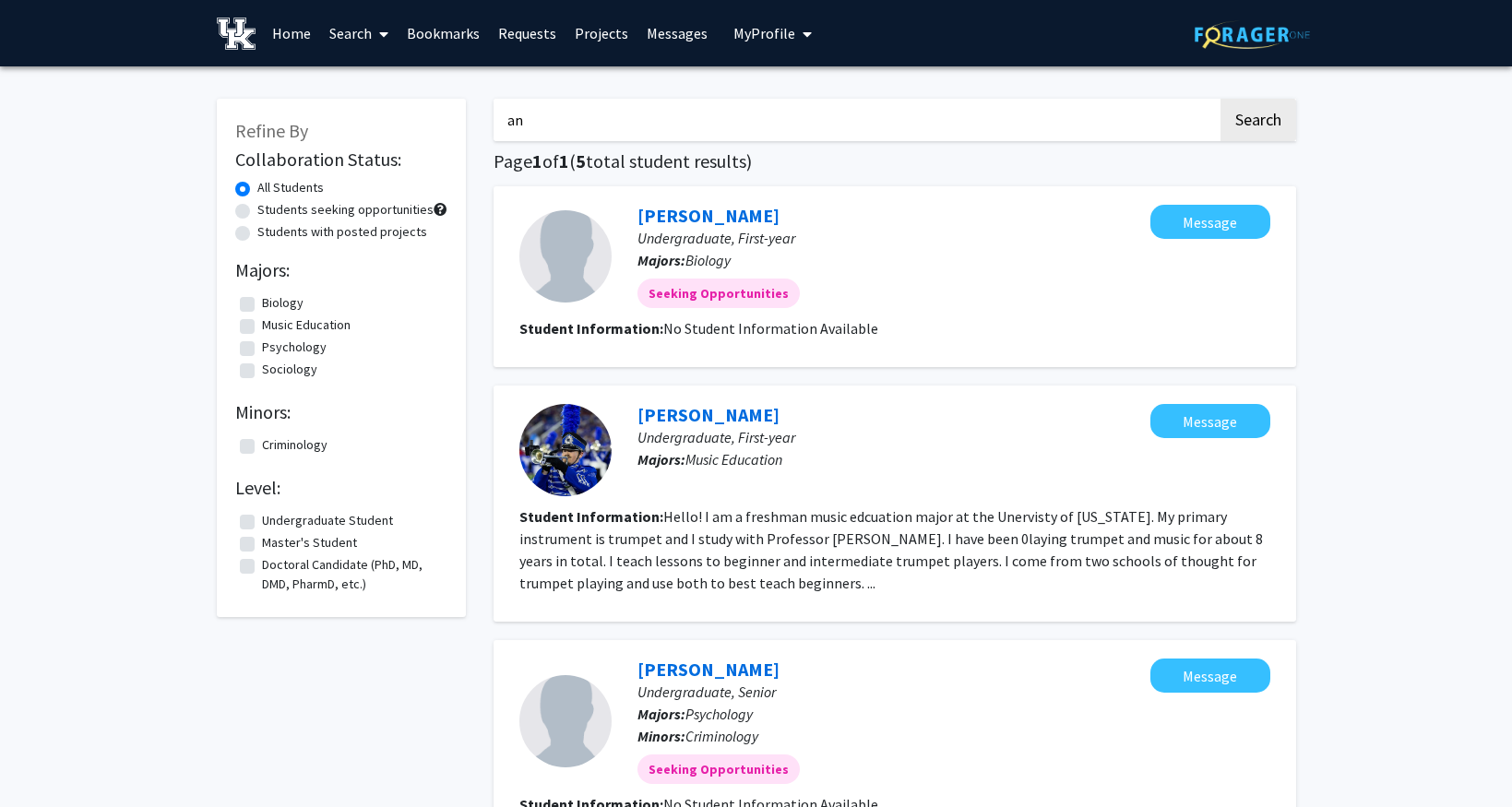
type input "a"
click at [1220, 99] on button "Search" at bounding box center [1257, 120] width 76 height 42
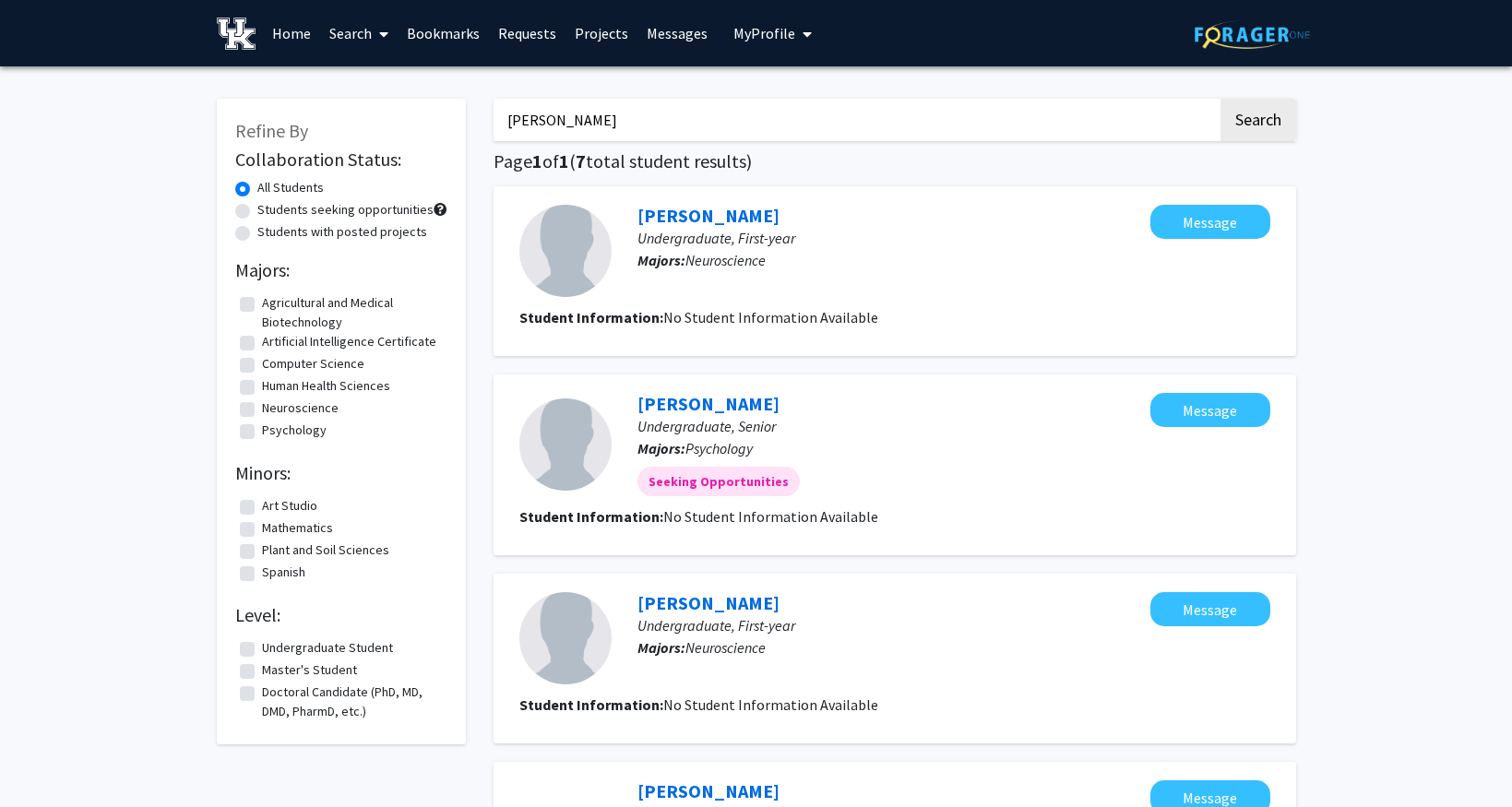
click at [569, 130] on input "reese karem" at bounding box center [856, 120] width 724 height 42
type input "maria wanderly"
click at [1220, 99] on button "Search" at bounding box center [1257, 120] width 76 height 42
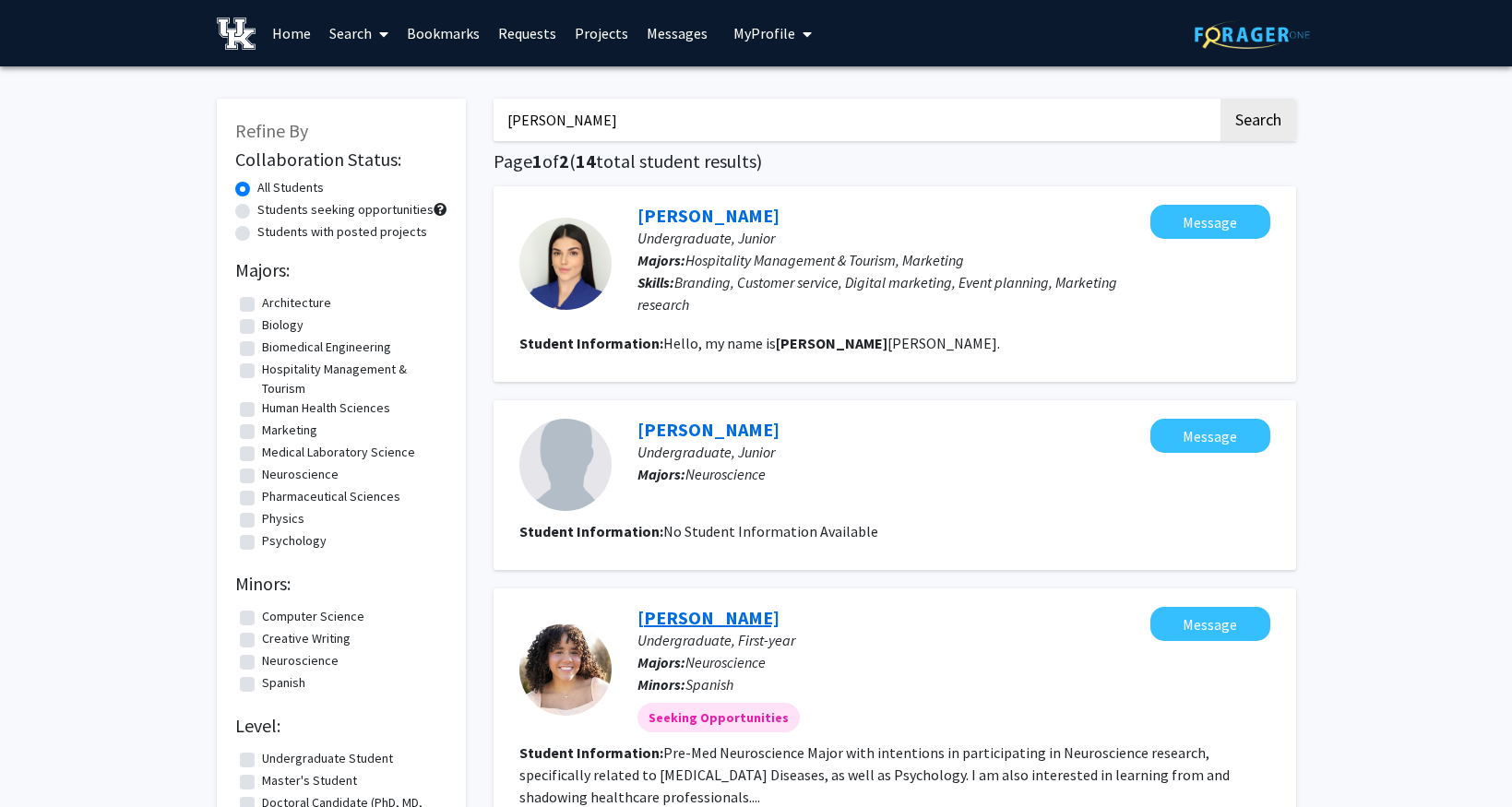
click at [737, 612] on link "Maria Wanderley" at bounding box center [708, 618] width 142 height 23
click at [597, 110] on input "maria wanderly" at bounding box center [856, 120] width 724 height 42
click at [1220, 99] on button "Search" at bounding box center [1257, 120] width 76 height 42
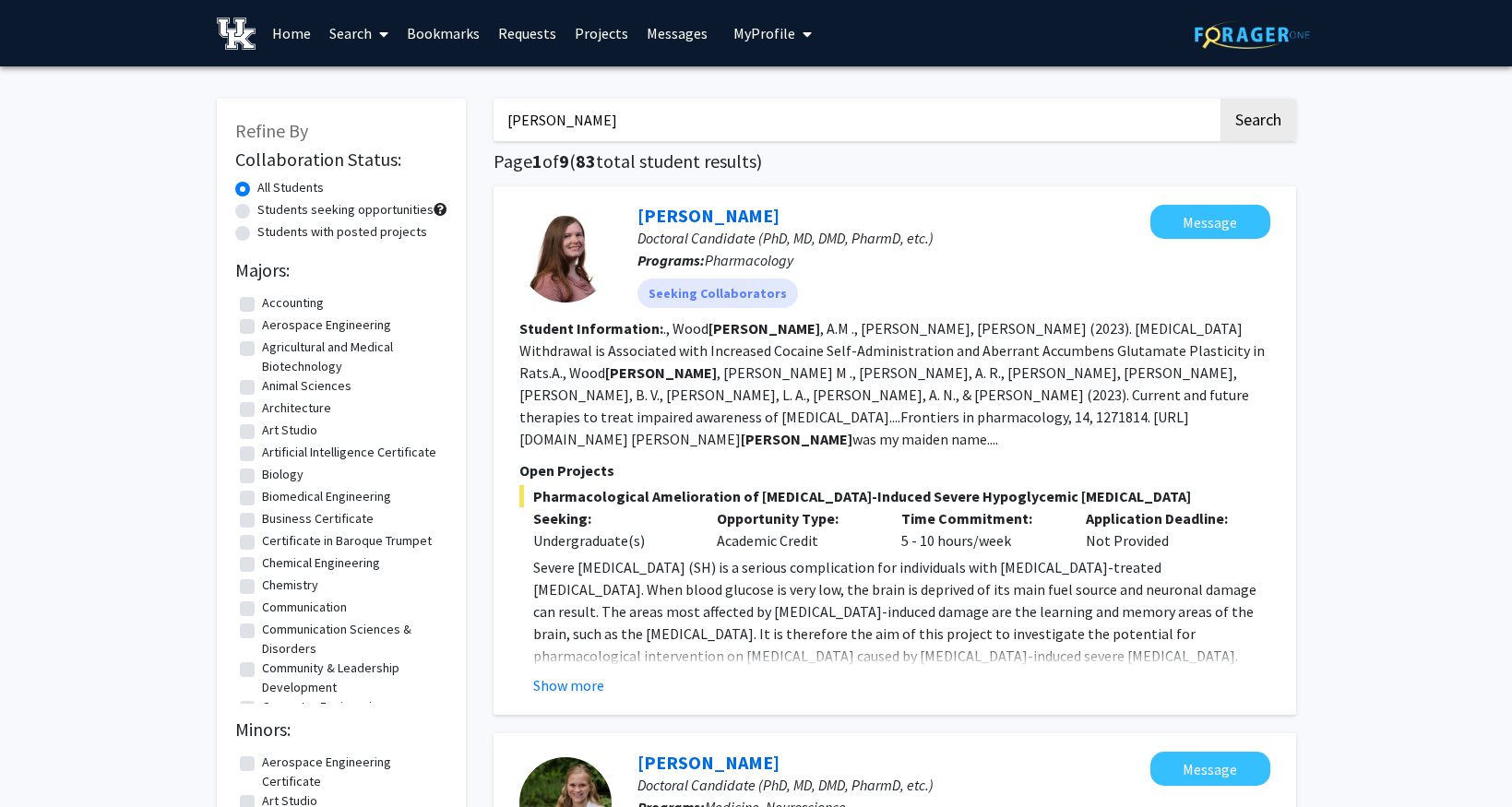
click at [641, 126] on input "cate cox" at bounding box center [856, 120] width 724 height 42
type input "maggie hall"
click at [1220, 99] on button "Search" at bounding box center [1257, 120] width 76 height 42
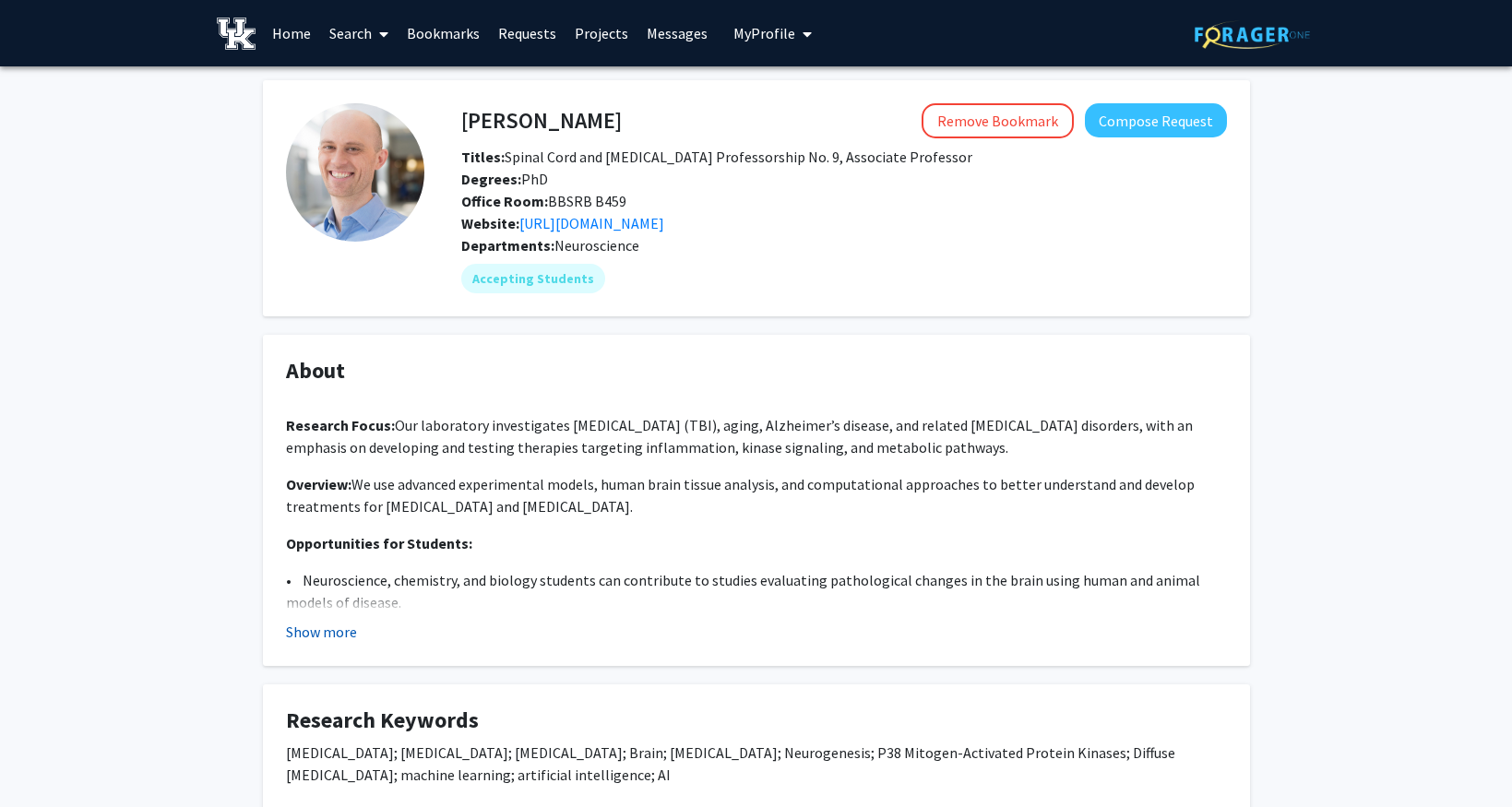
click at [341, 632] on button "Show more" at bounding box center [322, 631] width 71 height 22
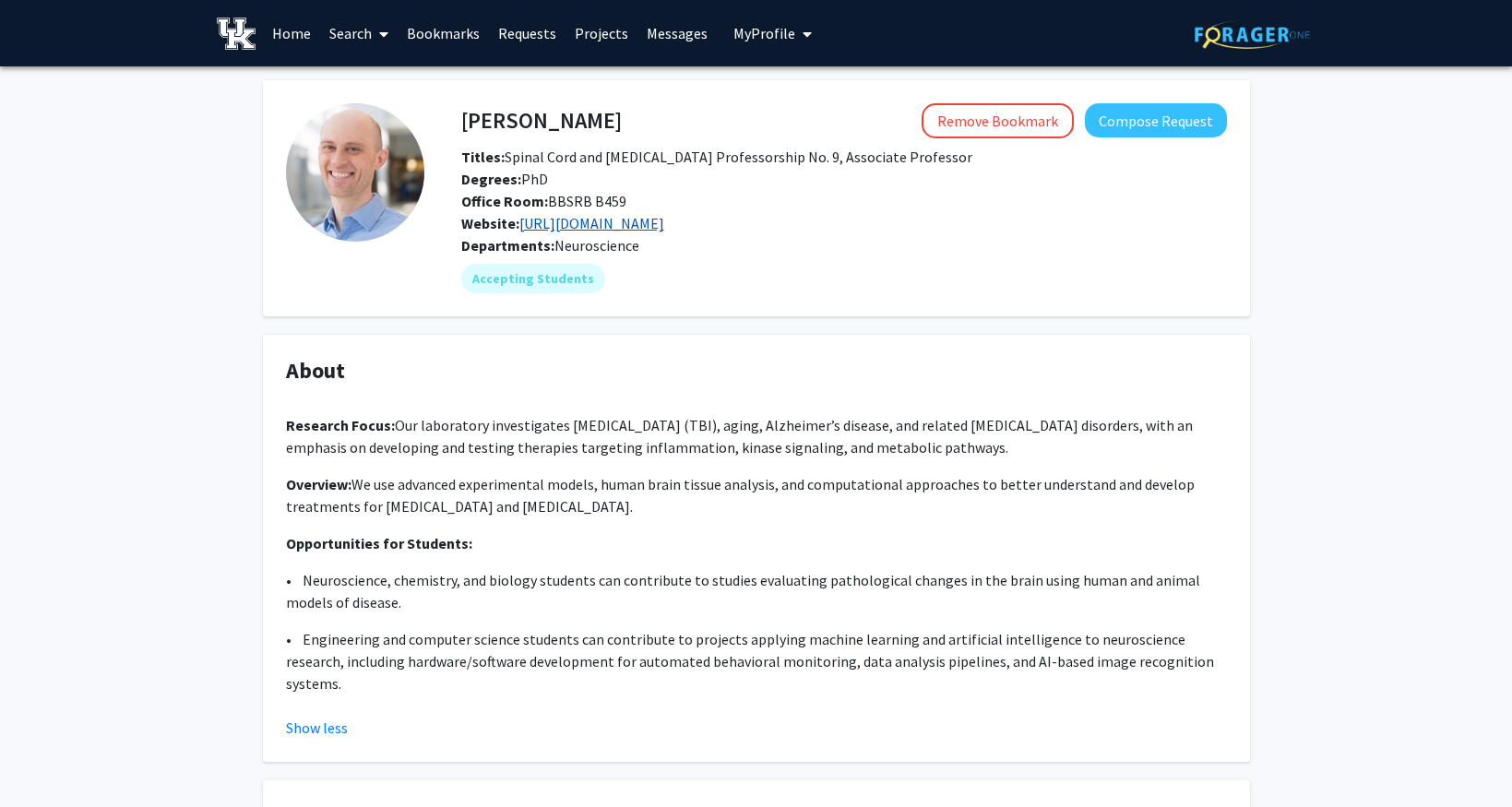
click at [647, 224] on link "[URL][DOMAIN_NAME]" at bounding box center [592, 223] width 145 height 18
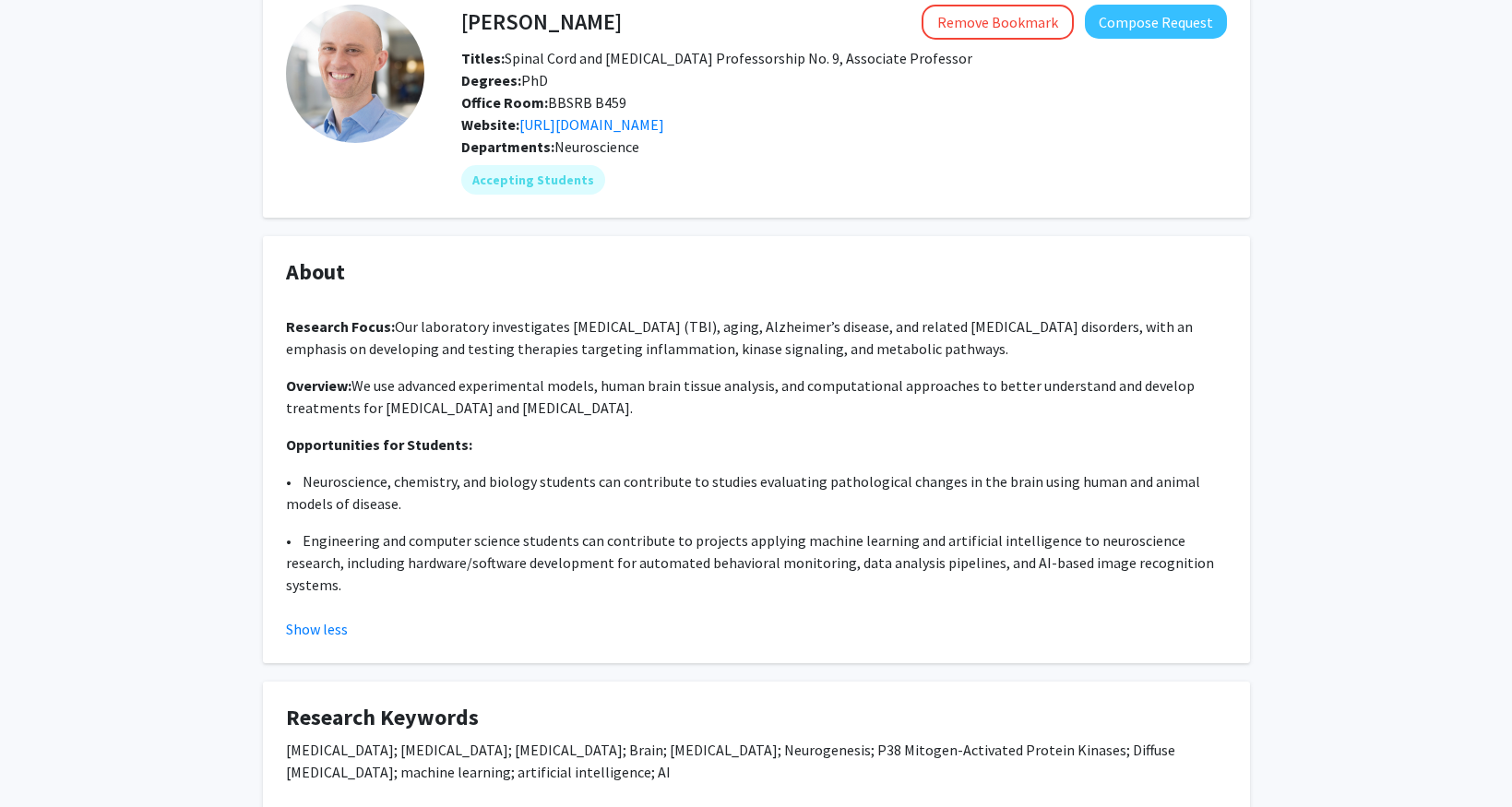
scroll to position [102, 0]
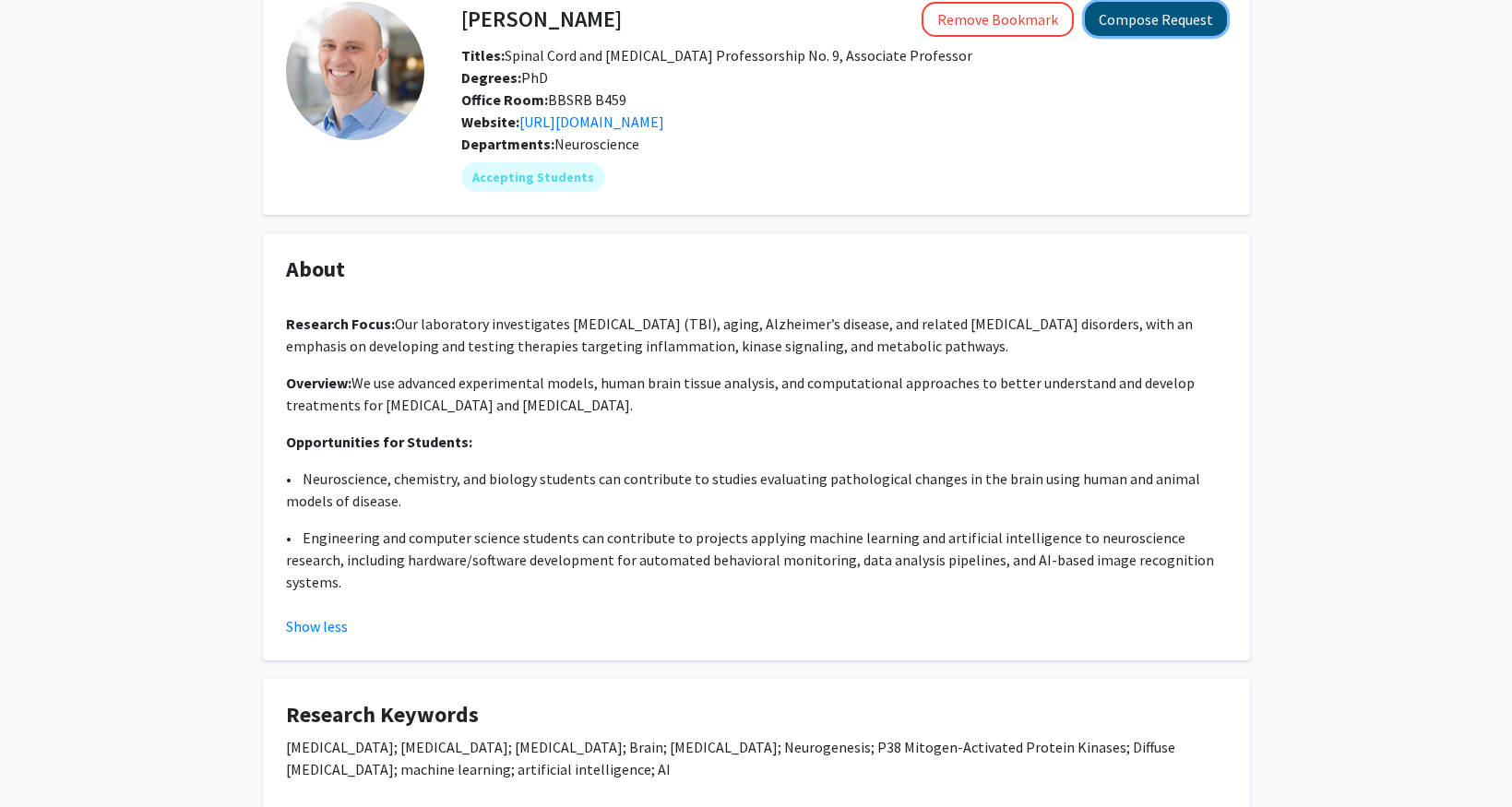
click at [1174, 24] on button "Compose Request" at bounding box center [1156, 19] width 142 height 35
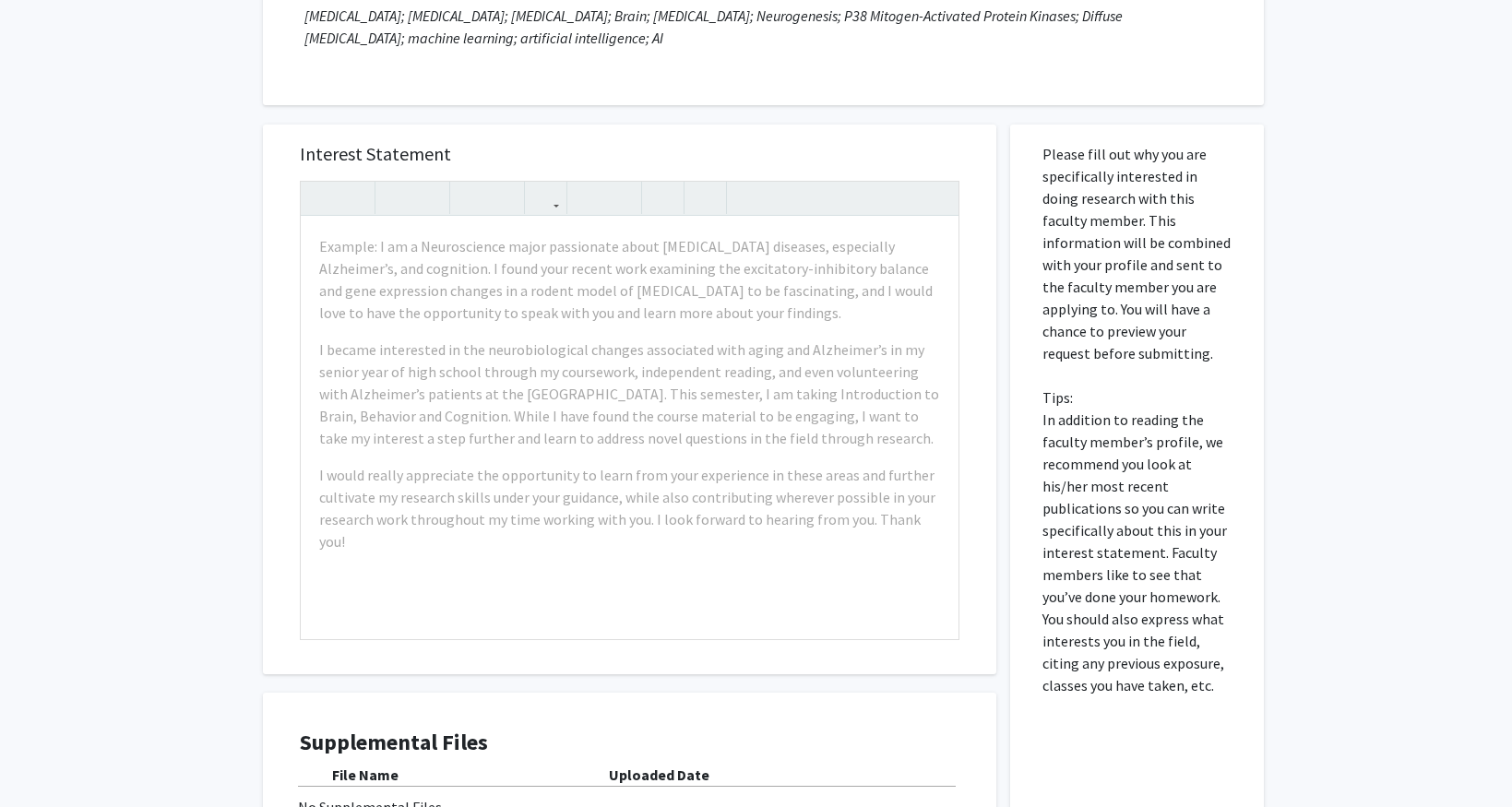
scroll to position [283, 0]
